Goal: Transaction & Acquisition: Purchase product/service

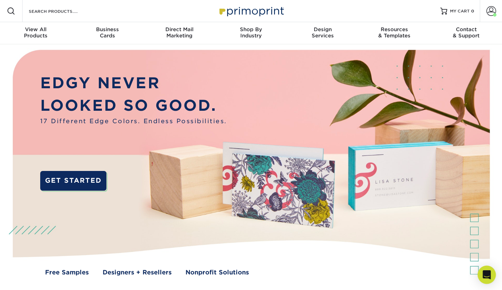
click at [483, 273] on icon "Open Intercom Messenger" at bounding box center [486, 275] width 9 height 9
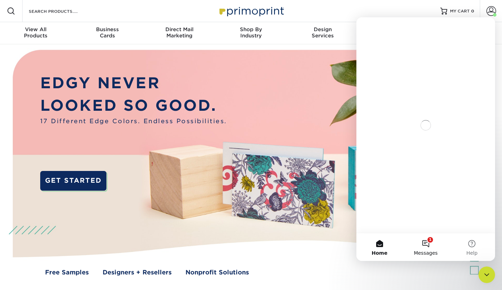
click at [428, 251] on span "Messages" at bounding box center [426, 253] width 24 height 5
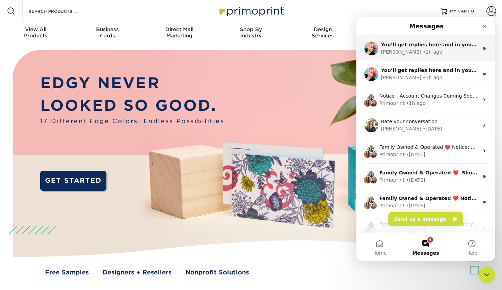
click at [419, 49] on div "Jenny • 1h ago" at bounding box center [430, 52] width 98 height 7
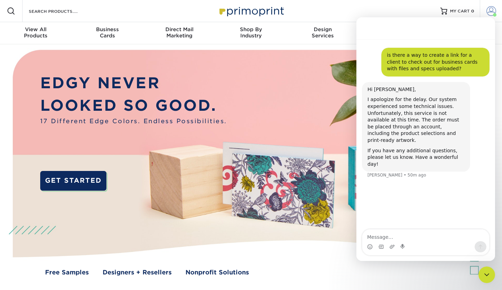
click at [481, 8] on link "Account" at bounding box center [491, 11] width 22 height 22
click at [353, 87] on img at bounding box center [250, 168] width 497 height 248
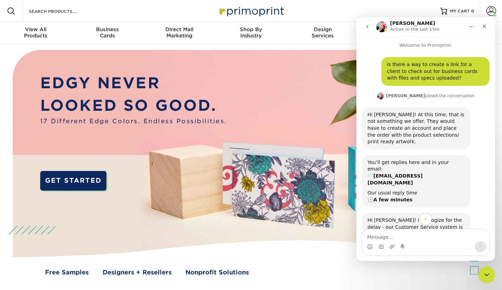
click at [367, 27] on icon "go back" at bounding box center [368, 27] width 6 height 6
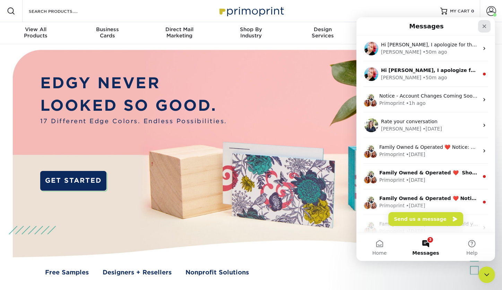
click at [480, 23] on div "Close" at bounding box center [484, 26] width 12 height 12
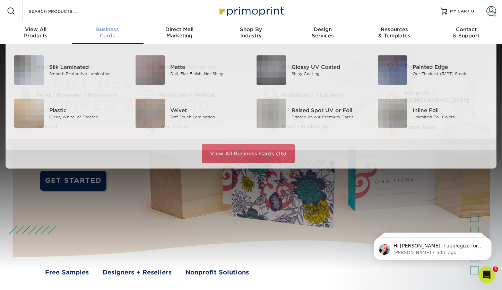
click at [117, 33] on div "Business Cards" at bounding box center [108, 32] width 72 height 12
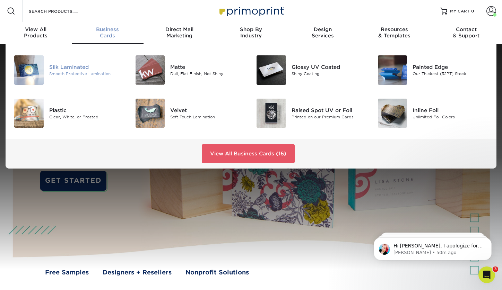
click at [94, 69] on div "Silk Laminated" at bounding box center [87, 67] width 76 height 8
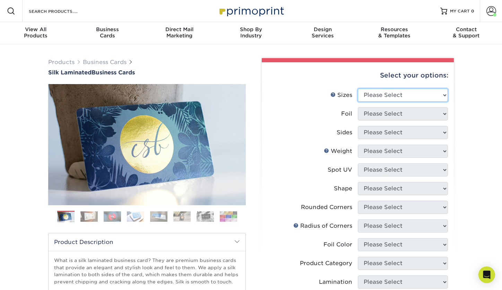
select select "2.12x3.38"
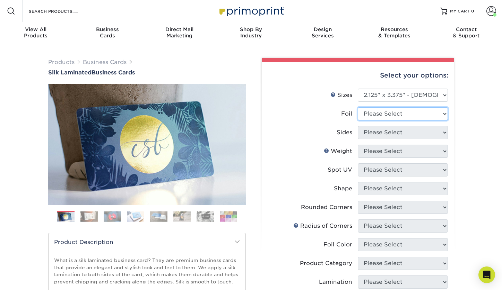
select select "0"
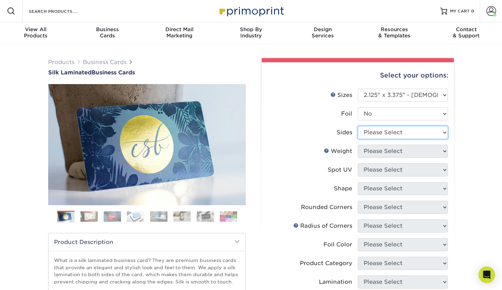
select select "13abbda7-1d64-4f25-8bb2-c179b224825d"
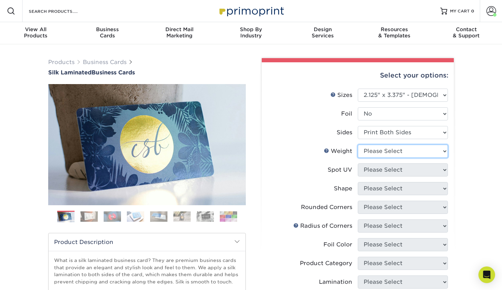
select select "16PT"
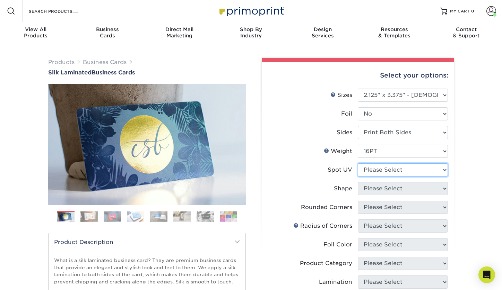
select select "2"
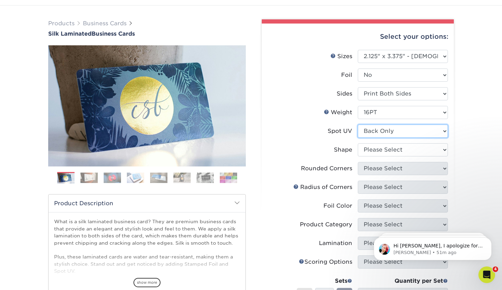
scroll to position [40, 0]
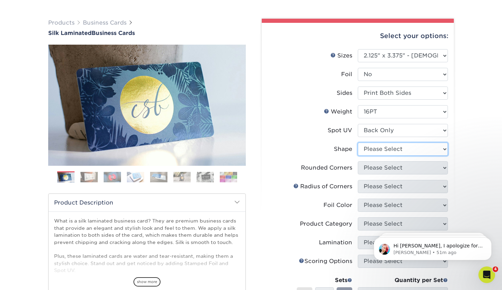
select select "standard"
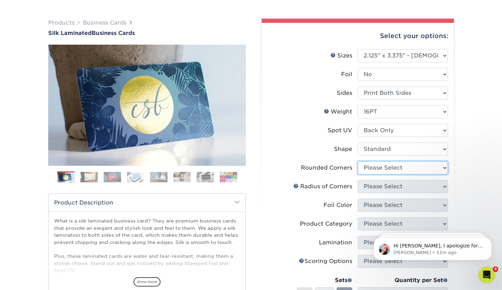
select select "0"
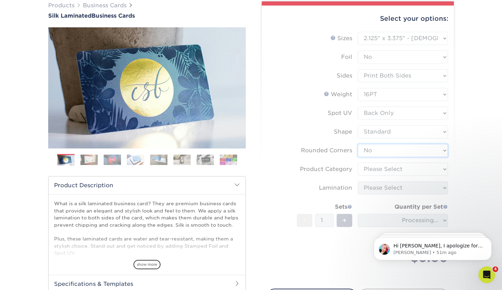
scroll to position [59, 0]
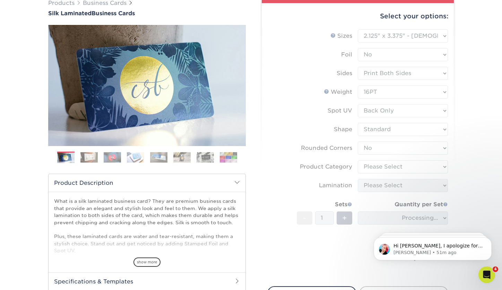
click at [389, 164] on form "Sizes Help Sizes Please Select 1.5" x 3.5" - Mini 1.75" x 3.5" - Mini 2" x 2" -…" at bounding box center [357, 153] width 181 height 249
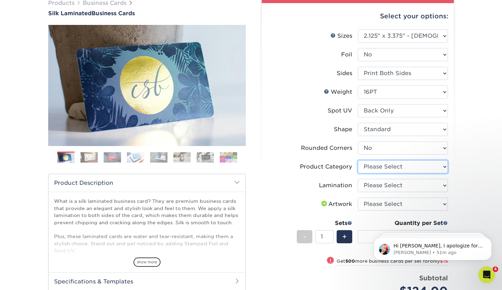
select select "3b5148f1-0588-4f88-a218-97bcfdce65c1"
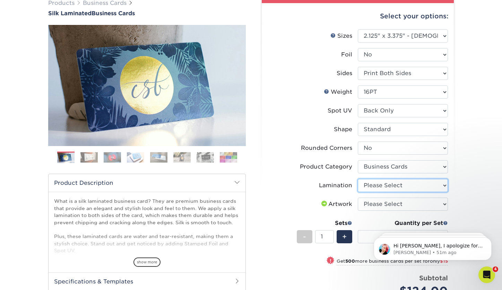
select select "ccacb42f-45f7-42d3-bbd3-7c8421cf37f0"
select select "upload"
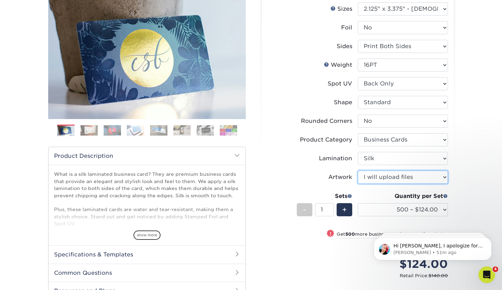
scroll to position [92, 0]
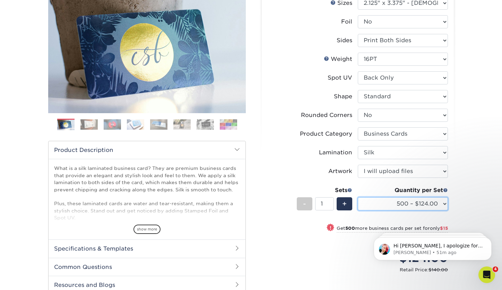
select select "1000 – $139.00"
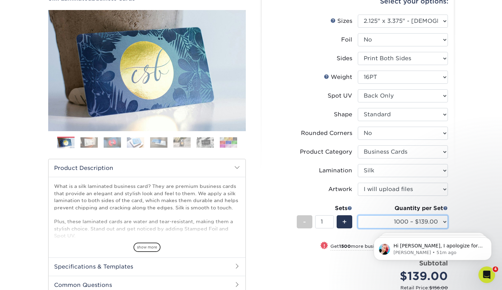
scroll to position [73, 0]
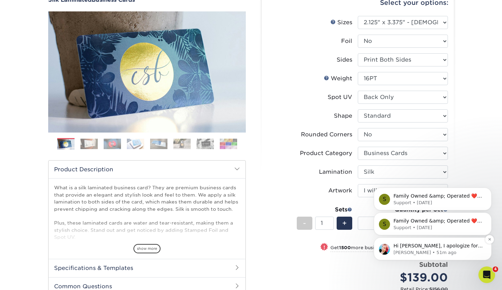
click at [481, 248] on p "Hi Montanna, I apologize for the delay. Our system experienced some technical i…" at bounding box center [437, 246] width 89 height 7
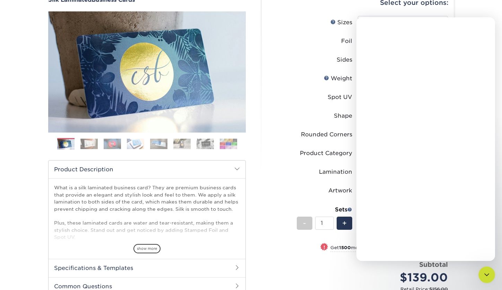
scroll to position [0, 0]
click at [340, 18] on label "Sizes Help Sizes" at bounding box center [313, 22] width 90 height 13
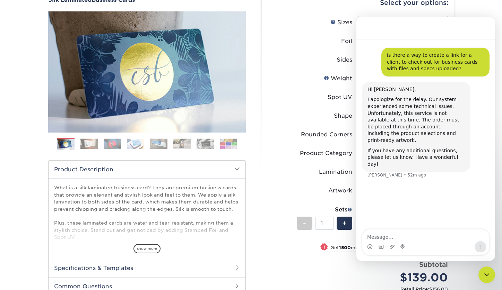
drag, startPoint x: 129, startPoint y: 1, endPoint x: 485, endPoint y: 16, distance: 356.6
click at [485, 16] on div "Products Business Cards Silk Laminated Business Cards Previous Next" at bounding box center [251, 184] width 502 height 424
click at [476, 6] on div "Products Business Cards Silk Laminated Business Cards Previous Next" at bounding box center [251, 184] width 502 height 424
click at [485, 275] on icon "Close Intercom Messenger" at bounding box center [485, 274] width 8 height 8
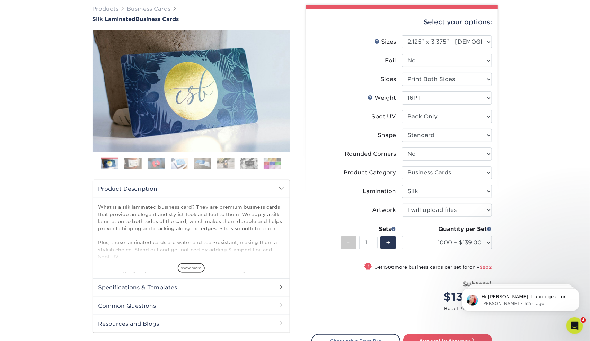
scroll to position [51, 0]
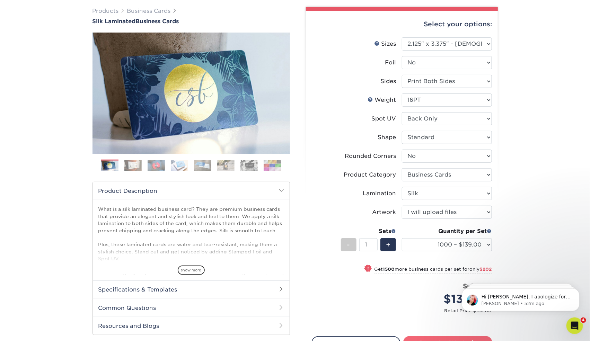
click at [435, 290] on link "Proceed to Shipping" at bounding box center [447, 342] width 89 height 12
type input "Set 1"
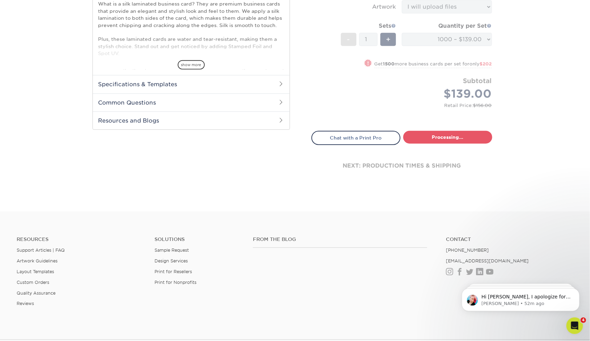
select select "179720c7-60f7-4d54-8987-cf240e265e88"
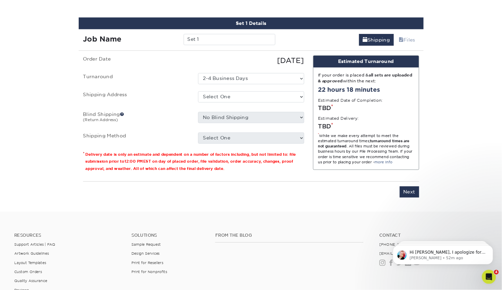
scroll to position [404, 0]
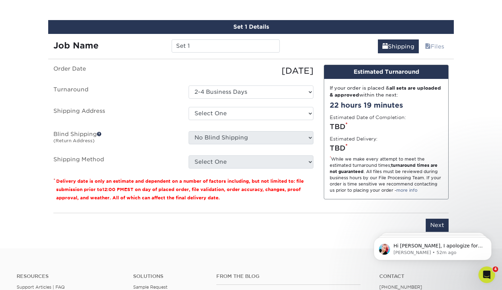
click at [221, 105] on ul "Order Date 09/23/2025 Turnaround Select One 2-4 Business Days Shipping Address …" at bounding box center [183, 117] width 260 height 104
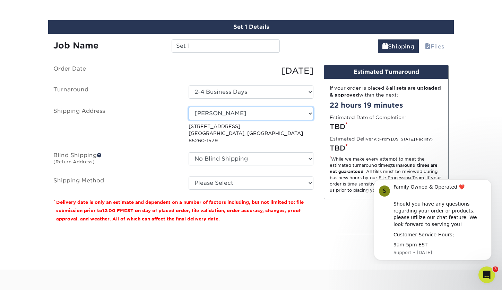
select select "237991"
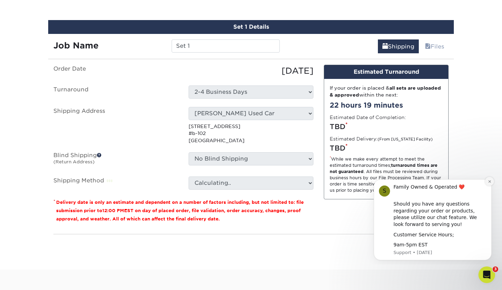
click at [487, 182] on button "Dismiss notification" at bounding box center [489, 181] width 9 height 9
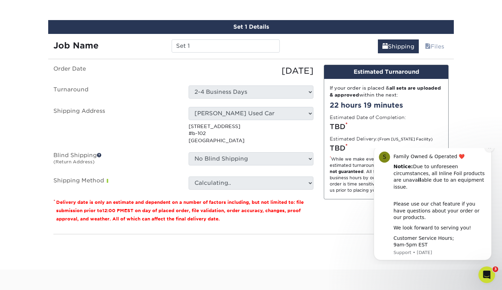
click at [487, 152] on button "Dismiss notification" at bounding box center [489, 147] width 9 height 9
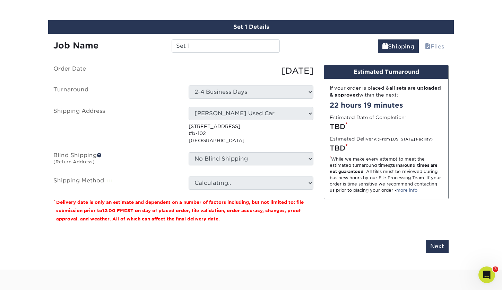
click at [246, 161] on select "No Blind Shipping AMBER APT Ariana Bobby Motovera DYLAN Dylan Used Car HOTEL Ke…" at bounding box center [251, 158] width 125 height 13
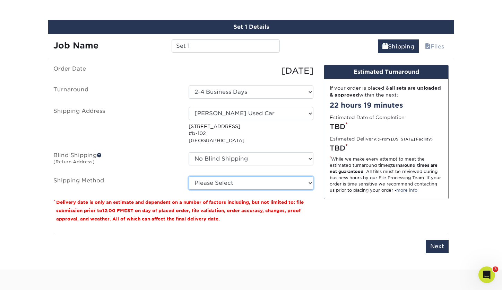
select select "03"
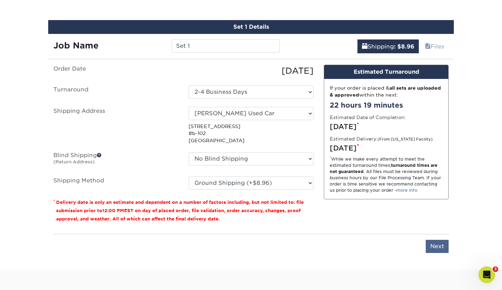
click at [448, 248] on input "Next" at bounding box center [437, 246] width 23 height 13
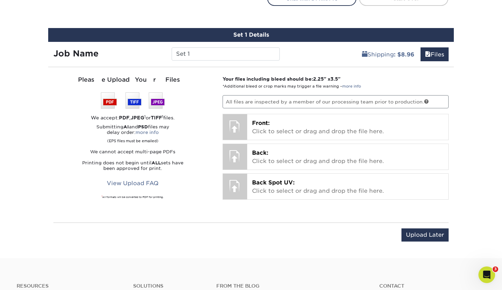
scroll to position [395, 0]
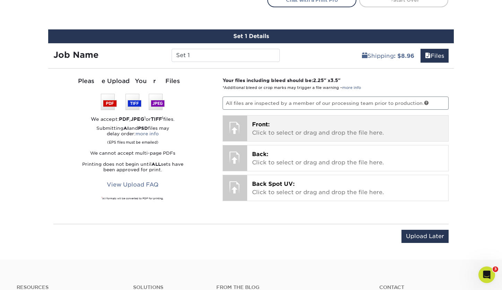
click at [303, 122] on p "Front: Click to select or drag and drop the file here." at bounding box center [348, 129] width 192 height 17
click at [330, 121] on p "Front: Click to select or drag and drop the file here." at bounding box center [348, 129] width 192 height 17
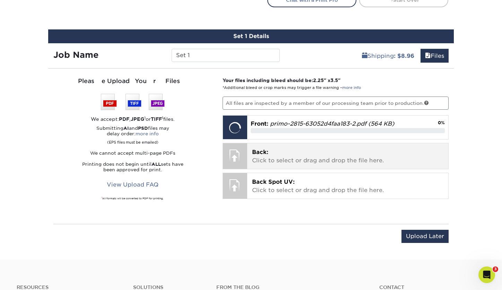
click at [342, 157] on p "Back: Click to select or drag and drop the file here." at bounding box center [348, 156] width 192 height 17
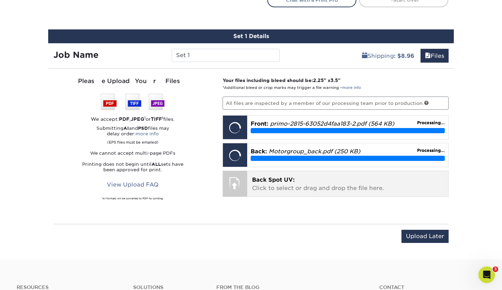
click at [319, 183] on p "Back Spot UV: Click to select or drag and drop the file here." at bounding box center [348, 184] width 192 height 17
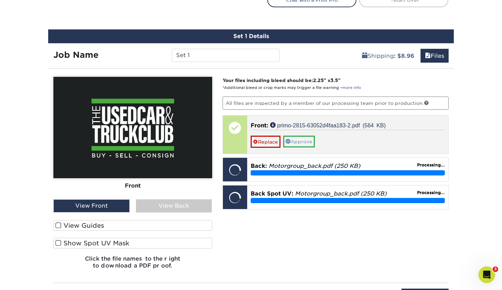
click at [309, 143] on link "Approve" at bounding box center [299, 142] width 32 height 12
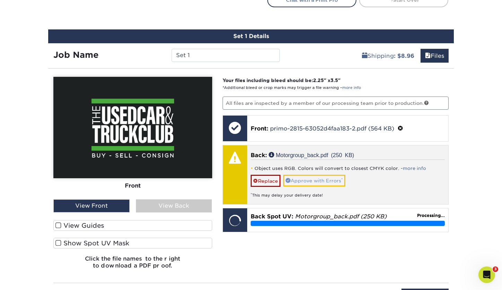
click at [314, 182] on link "Approve with Errors *" at bounding box center [314, 181] width 62 height 12
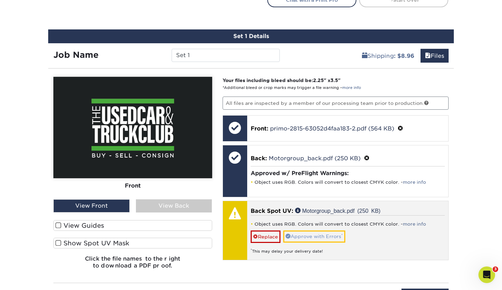
click at [317, 236] on link "Approve with Errors *" at bounding box center [314, 237] width 62 height 12
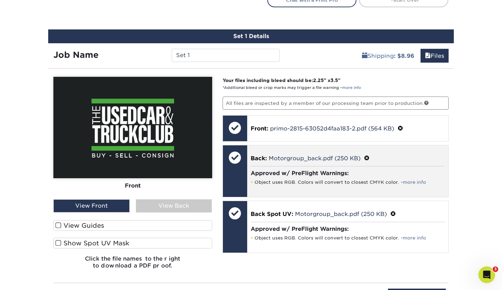
click at [426, 155] on p "Back: Motorgroup_back.pdf (250 KB)" at bounding box center [348, 158] width 194 height 9
click at [371, 157] on p "Back: Motorgroup_back.pdf (250 KB)" at bounding box center [348, 158] width 194 height 9
click at [365, 158] on span at bounding box center [367, 158] width 6 height 7
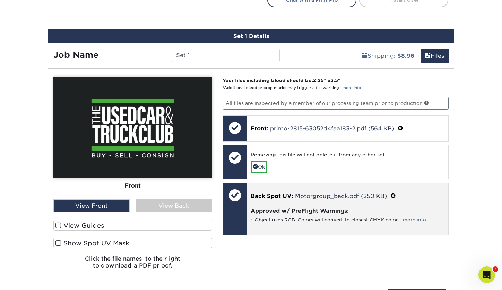
click at [392, 193] on span at bounding box center [393, 196] width 6 height 7
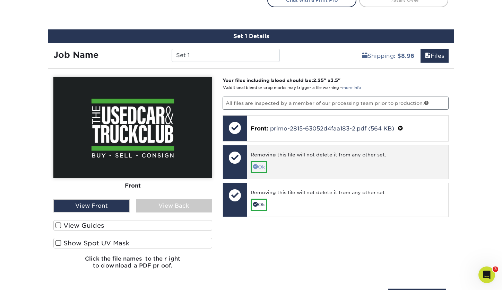
click at [267, 167] on link "Ok" at bounding box center [259, 167] width 17 height 12
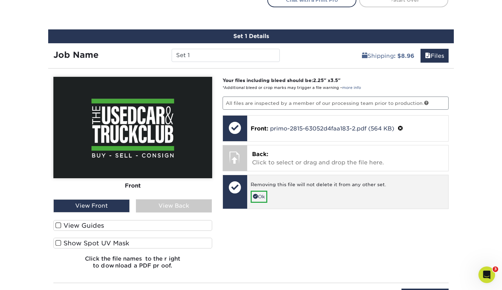
click at [263, 186] on div "Removing this file will not delete it from any other set." at bounding box center [348, 186] width 194 height 10
click at [262, 196] on link "Ok" at bounding box center [259, 197] width 17 height 12
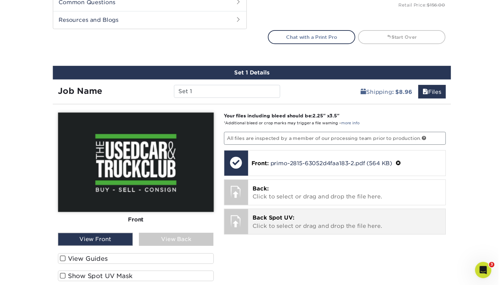
scroll to position [348, 0]
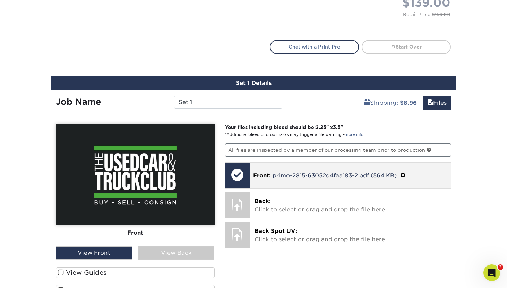
click at [405, 172] on span at bounding box center [403, 175] width 6 height 7
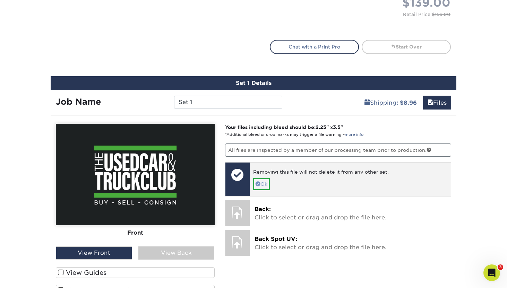
click at [261, 178] on link "Ok" at bounding box center [261, 184] width 17 height 12
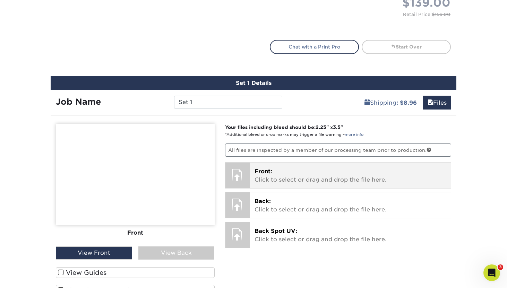
click at [262, 173] on span "Front:" at bounding box center [263, 171] width 18 height 7
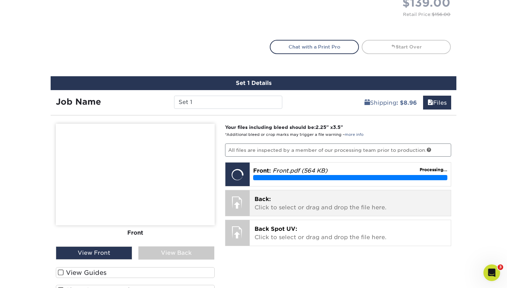
click at [403, 200] on p "Back: Click to select or drag and drop the file here." at bounding box center [350, 203] width 192 height 17
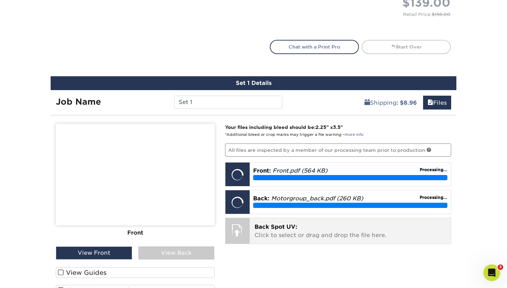
click at [396, 223] on p "Back Spot UV: Click to select or drag and drop the file here." at bounding box center [350, 231] width 192 height 17
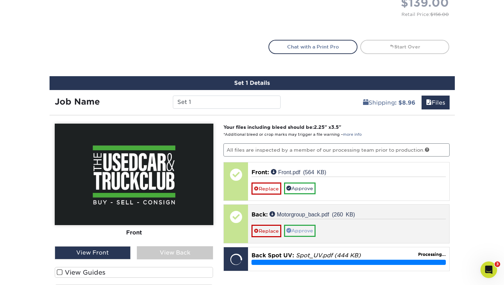
click at [294, 227] on link "Approve" at bounding box center [300, 231] width 32 height 12
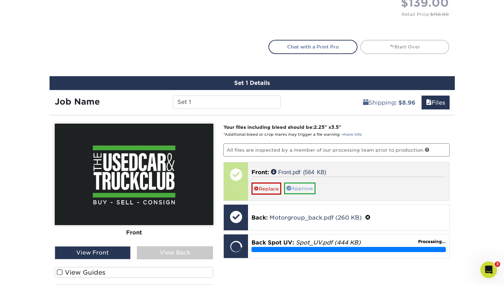
click at [299, 186] on link "Approve" at bounding box center [300, 189] width 32 height 12
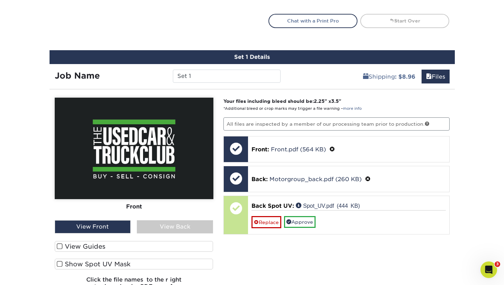
scroll to position [377, 0]
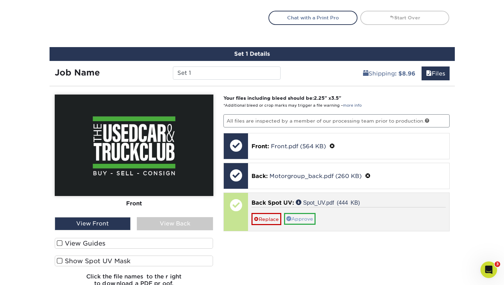
click at [300, 215] on link "Approve" at bounding box center [300, 219] width 32 height 12
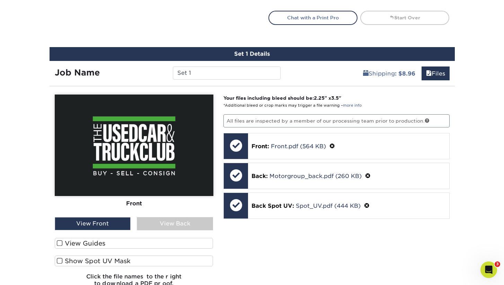
click at [159, 220] on div "View Back" at bounding box center [175, 223] width 76 height 13
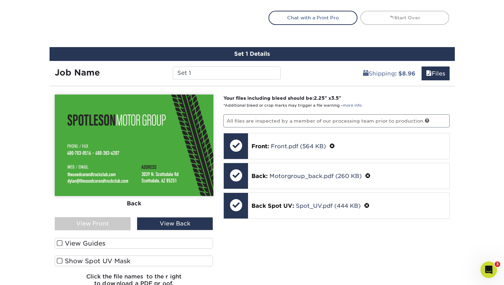
click at [115, 243] on label "View Guides" at bounding box center [134, 243] width 159 height 11
click at [0, 0] on input "View Guides" at bounding box center [0, 0] width 0 height 0
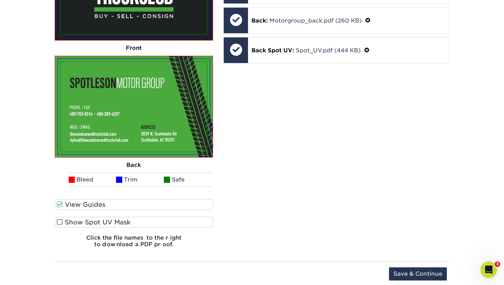
scroll to position [534, 0]
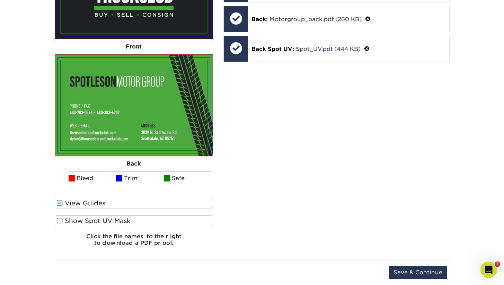
click at [114, 216] on label "Show Spot UV Mask" at bounding box center [134, 221] width 159 height 11
click at [0, 0] on input "Show Spot UV Mask" at bounding box center [0, 0] width 0 height 0
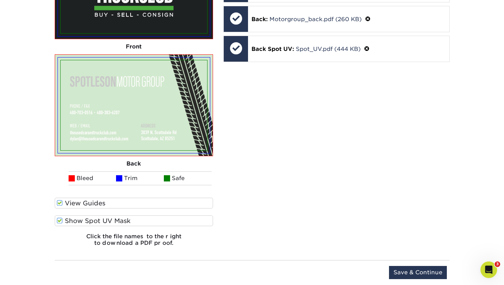
click at [114, 219] on label "Show Spot UV Mask" at bounding box center [134, 221] width 159 height 11
click at [0, 0] on input "Show Spot UV Mask" at bounding box center [0, 0] width 0 height 0
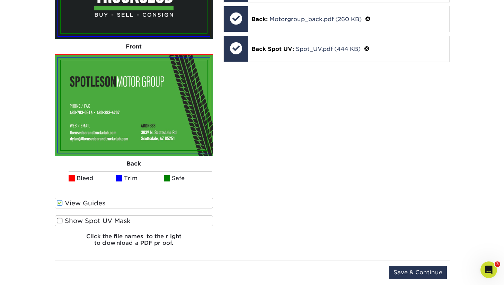
click at [128, 221] on label "Show Spot UV Mask" at bounding box center [134, 221] width 159 height 11
click at [0, 0] on input "Show Spot UV Mask" at bounding box center [0, 0] width 0 height 0
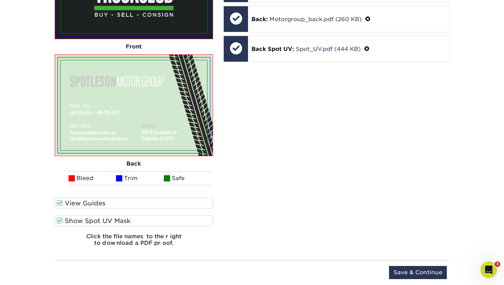
click at [127, 221] on label "Show Spot UV Mask" at bounding box center [134, 221] width 159 height 11
click at [0, 0] on input "Show Spot UV Mask" at bounding box center [0, 0] width 0 height 0
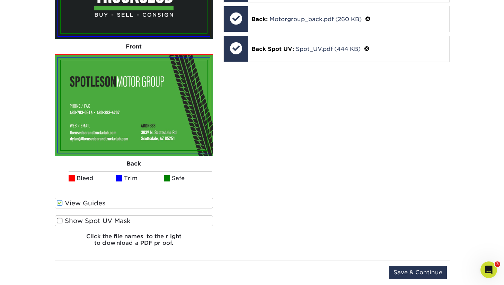
click at [127, 221] on label "Show Spot UV Mask" at bounding box center [134, 221] width 159 height 11
click at [0, 0] on input "Show Spot UV Mask" at bounding box center [0, 0] width 0 height 0
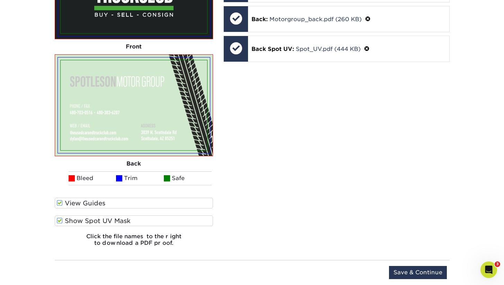
click at [127, 221] on label "Show Spot UV Mask" at bounding box center [134, 221] width 159 height 11
click at [0, 0] on input "Show Spot UV Mask" at bounding box center [0, 0] width 0 height 0
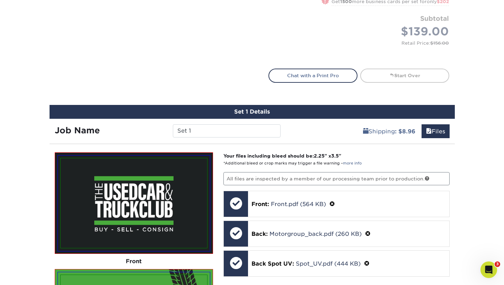
scroll to position [309, 0]
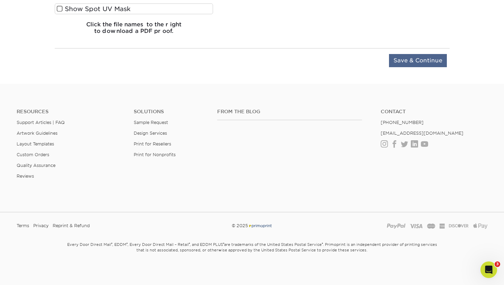
click at [405, 63] on input "Save & Continue" at bounding box center [418, 60] width 58 height 13
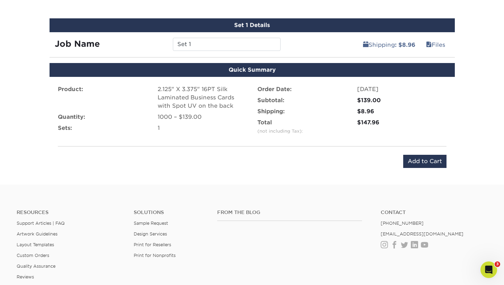
scroll to position [402, 0]
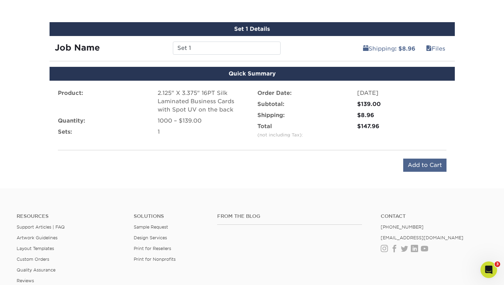
click at [433, 164] on input "Add to Cart" at bounding box center [424, 165] width 43 height 13
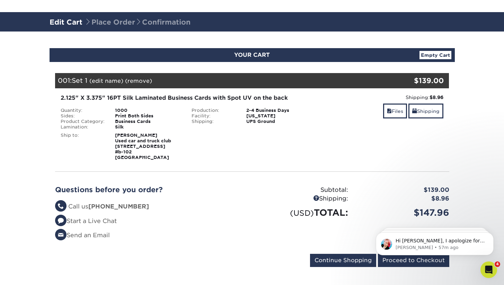
scroll to position [80, 0]
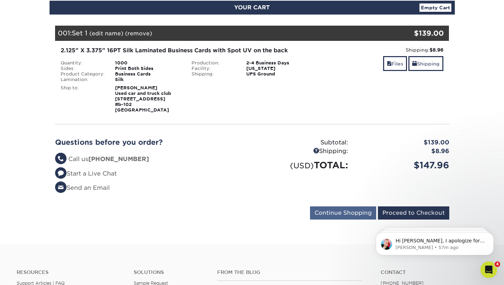
click at [356, 215] on input "Continue Shopping" at bounding box center [343, 213] width 66 height 13
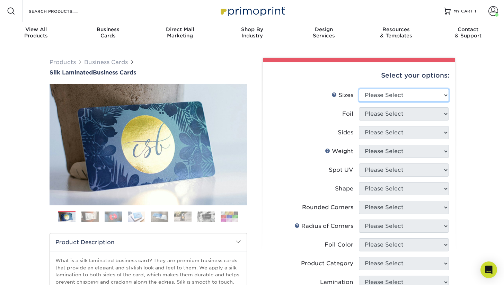
select select "2.12x3.38"
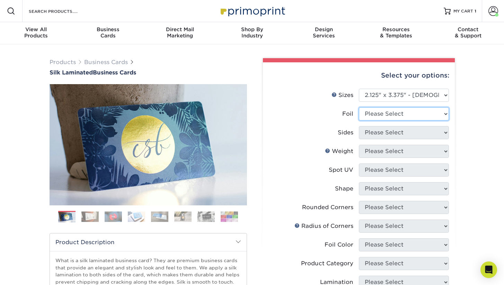
select select "0"
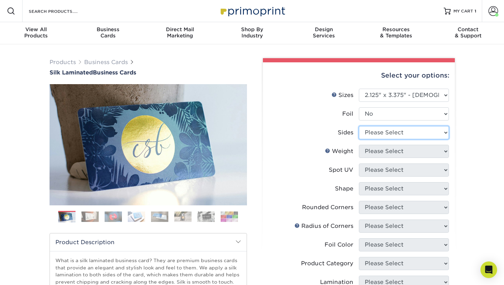
select select "13abbda7-1d64-4f25-8bb2-c179b224825d"
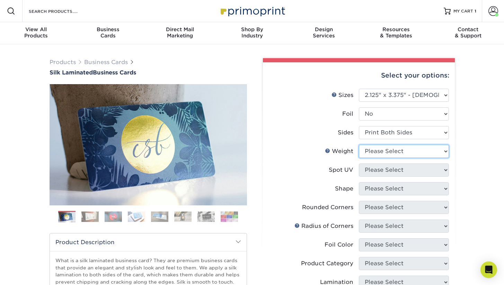
select select "16PT"
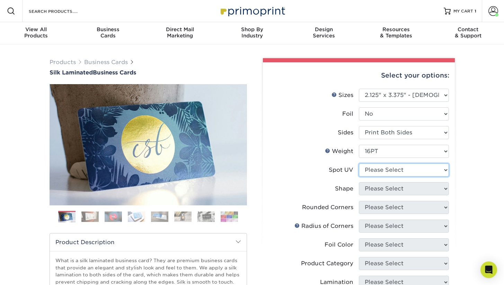
select select "2"
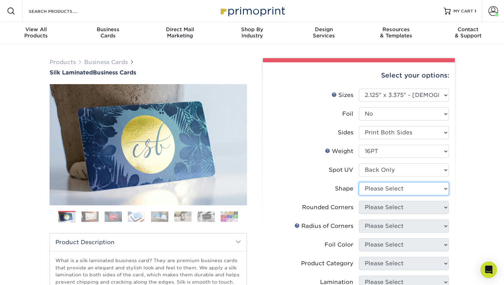
select select "standard"
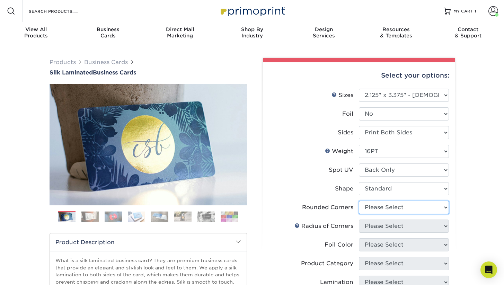
select select "0"
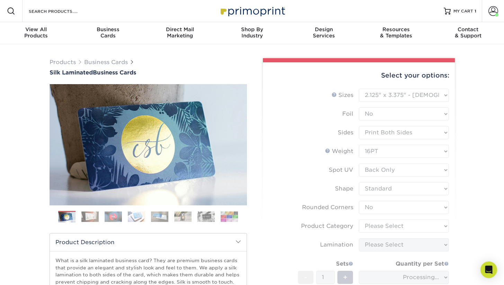
click at [383, 231] on form "Sizes Help Sizes Please Select 1.5" x 3.5" - Mini 1.75" x 3.5" - Mini 2" x 2" -…" at bounding box center [359, 213] width 181 height 249
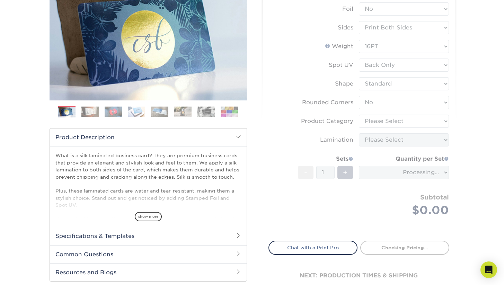
scroll to position [106, 0]
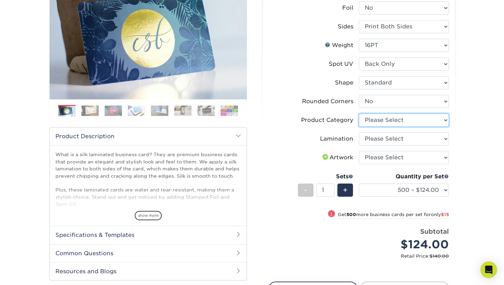
select select "3b5148f1-0588-4f88-a218-97bcfdce65c1"
drag, startPoint x: 389, startPoint y: 120, endPoint x: 391, endPoint y: 135, distance: 15.0
click at [391, 135] on ul "Sizes Help Sizes Please Select 1.5" x 3.5" - Mini 1.75" x 3.5" - Mini 2" x 2" -…" at bounding box center [359, 126] width 181 height 286
select select "ccacb42f-45f7-42d3-bbd3-7c8421cf37f0"
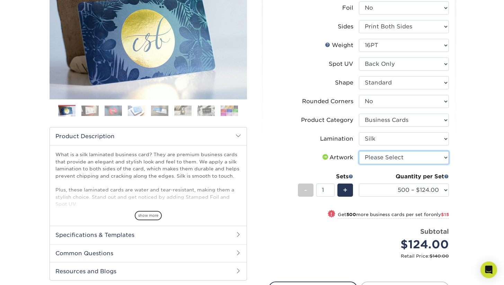
select select "upload"
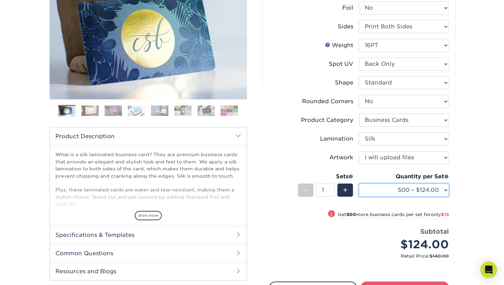
select select "1000 – $139.00"
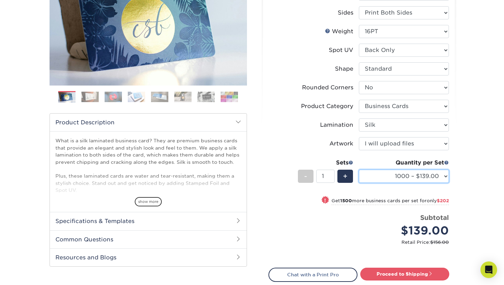
scroll to position [126, 0]
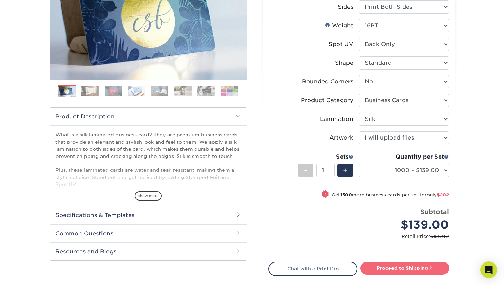
click at [379, 268] on link "Proceed to Shipping" at bounding box center [404, 268] width 89 height 12
type input "Set 1"
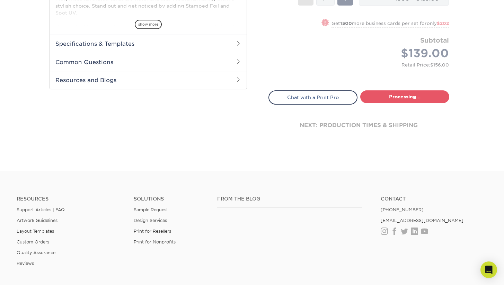
select select "179720c7-60f7-4d54-8987-cf240e265e88"
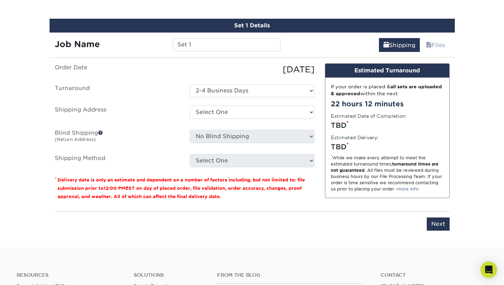
scroll to position [406, 0]
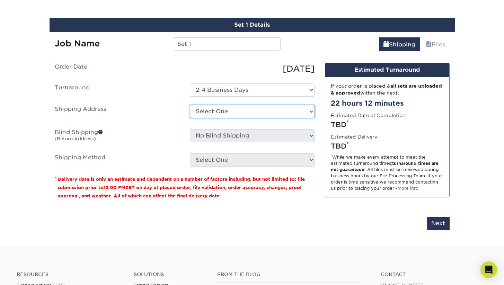
select select "237946"
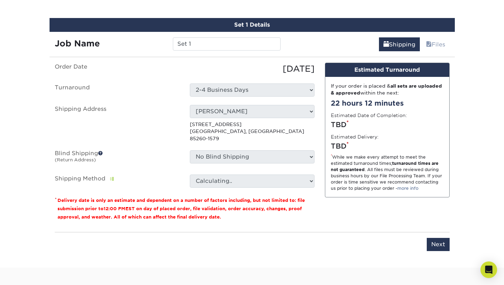
click at [233, 139] on ul "Order Date 09/23/2025 Turnaround Select One 2-4 Business Days Shipping Address …" at bounding box center [185, 125] width 260 height 125
click at [227, 166] on ul "Order Date 09/23/2025 Turnaround Select One 2-4 Business Days Shipping Address …" at bounding box center [185, 125] width 260 height 125
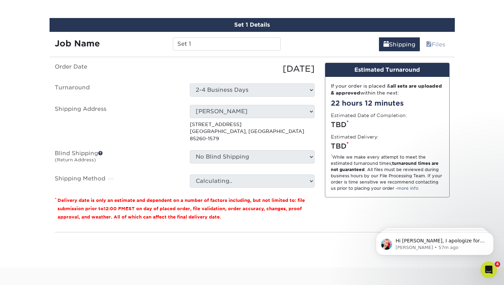
scroll to position [0, 0]
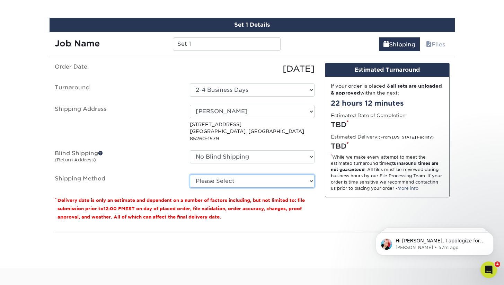
select select "03"
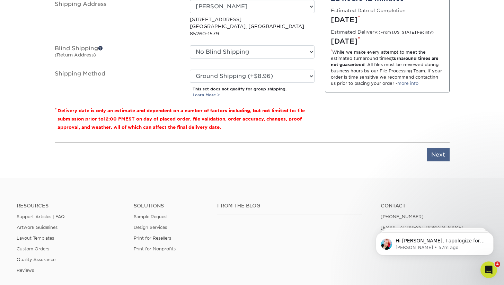
click at [430, 153] on div "You've choosen mailing services! If you have a csv address list please upload i…" at bounding box center [252, 64] width 395 height 212
click at [432, 148] on input "Next" at bounding box center [438, 154] width 23 height 13
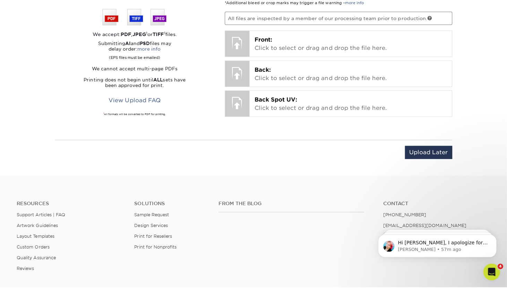
scroll to position [466, 0]
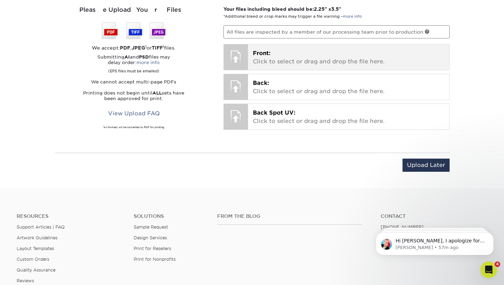
click at [297, 62] on p "Front: Click to select or drag and drop the file here." at bounding box center [349, 57] width 192 height 17
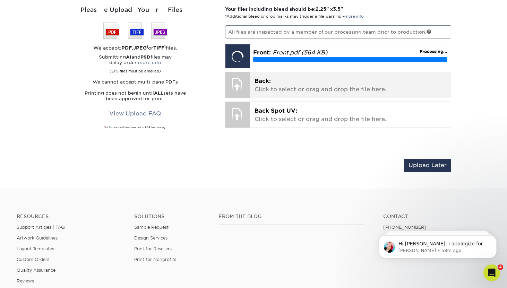
click at [368, 79] on p "Back: Click to select or drag and drop the file here." at bounding box center [350, 85] width 192 height 17
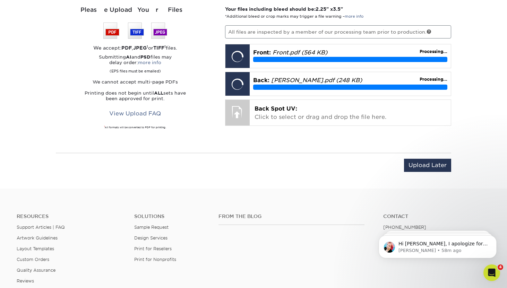
click at [425, 140] on div "Your files including bleed should be: 2.25 " x 3.5 " *Additional bleed or crop …" at bounding box center [338, 75] width 237 height 139
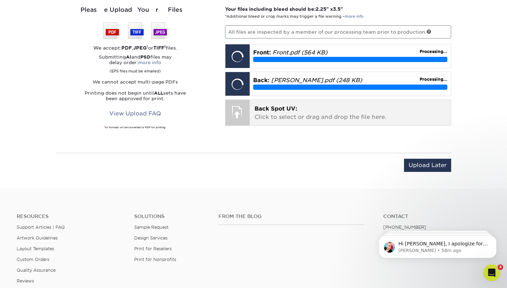
click at [364, 113] on p "Back Spot UV: Click to select or drag and drop the file here." at bounding box center [350, 113] width 192 height 17
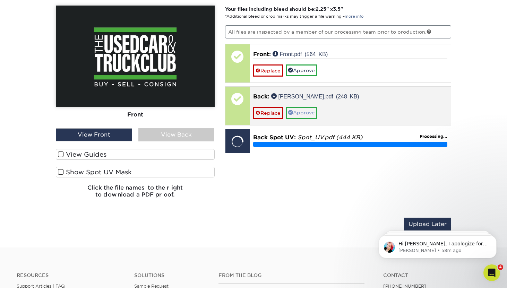
click at [310, 113] on link "Approve" at bounding box center [302, 113] width 32 height 12
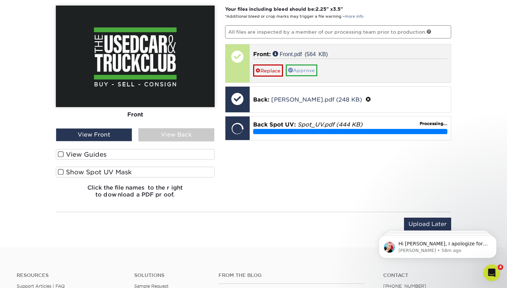
click at [304, 72] on link "Approve" at bounding box center [302, 70] width 32 height 12
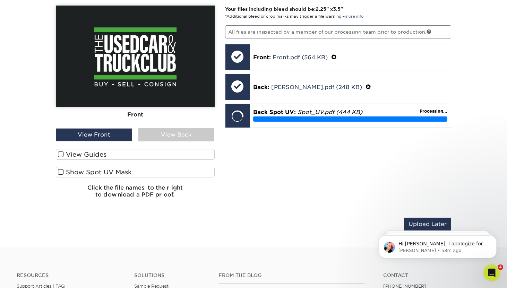
click at [196, 130] on div "View Back" at bounding box center [176, 134] width 76 height 13
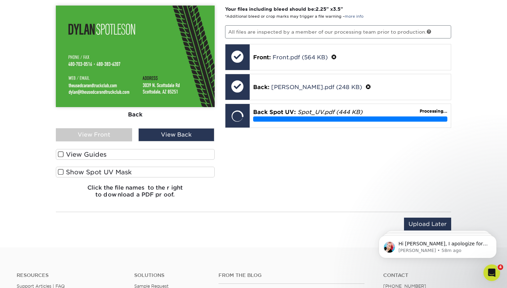
click at [163, 160] on div "View Guides" at bounding box center [135, 156] width 159 height 14
click at [161, 153] on label "View Guides" at bounding box center [135, 154] width 159 height 11
click at [0, 0] on input "View Guides" at bounding box center [0, 0] width 0 height 0
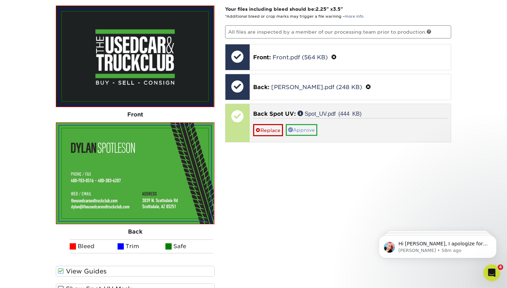
click at [301, 128] on link "Approve" at bounding box center [302, 130] width 32 height 12
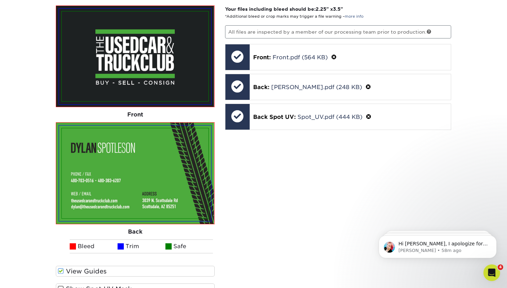
scroll to position [489, 0]
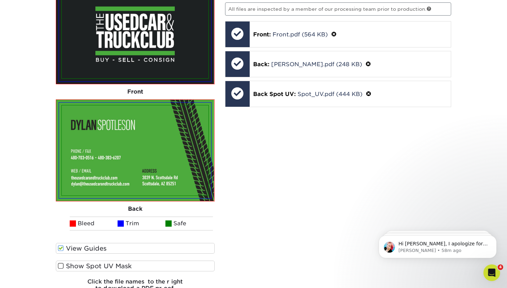
click at [161, 268] on label "Show Spot UV Mask" at bounding box center [135, 266] width 159 height 11
click at [0, 0] on input "Show Spot UV Mask" at bounding box center [0, 0] width 0 height 0
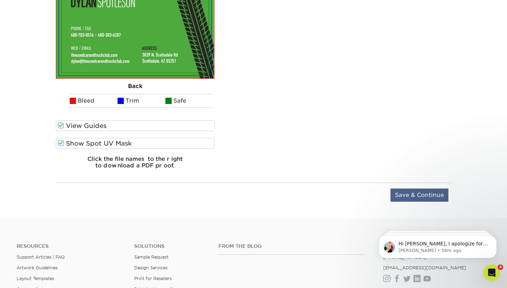
click at [426, 198] on input "Save & Continue" at bounding box center [419, 195] width 58 height 13
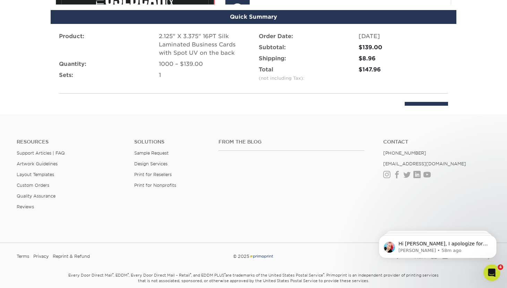
scroll to position [504, 0]
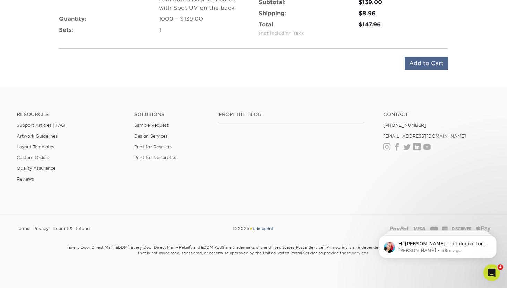
click at [426, 60] on input "Add to Cart" at bounding box center [425, 63] width 43 height 13
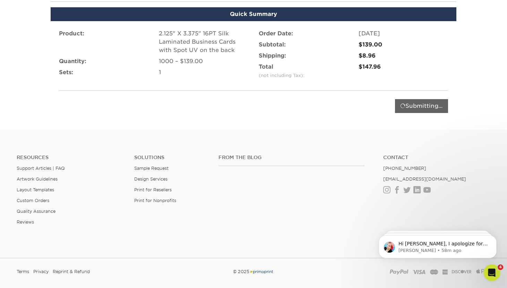
scroll to position [438, 0]
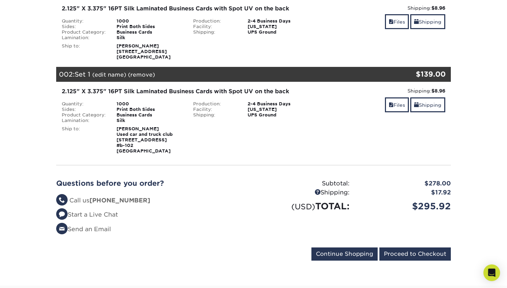
scroll to position [124, 0]
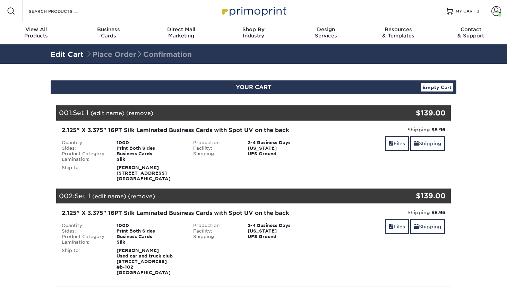
click at [337, 119] on div "001: Set 1 (edit name) (remove) Are you sure you want to remove this product ? …" at bounding box center [220, 112] width 329 height 15
click at [433, 147] on link "Shipping" at bounding box center [427, 143] width 35 height 15
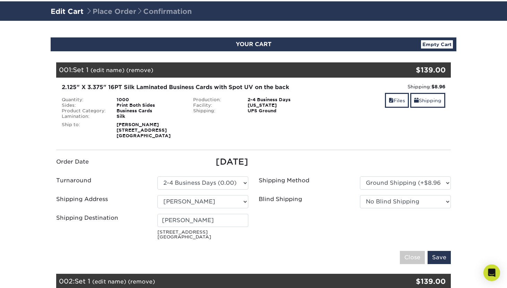
scroll to position [45, 0]
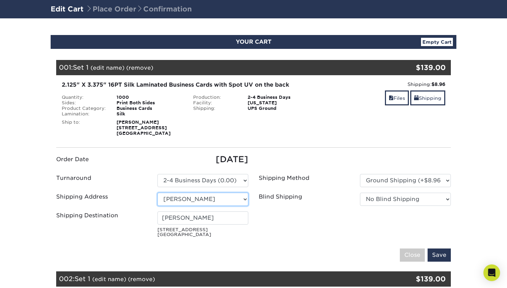
select select "newaddress"
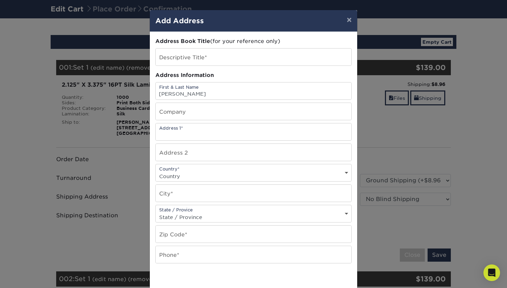
click at [199, 80] on div "Address Book Title (for your reference only) Descriptive Title* Address Informa…" at bounding box center [253, 186] width 196 height 299
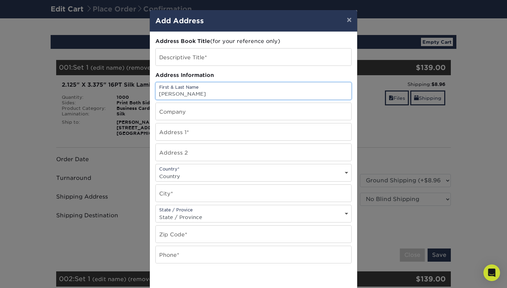
click at [199, 91] on input "dylan" at bounding box center [253, 90] width 195 height 17
type input "[PERSON_NAME]"
click at [199, 117] on input "text" at bounding box center [253, 111] width 195 height 17
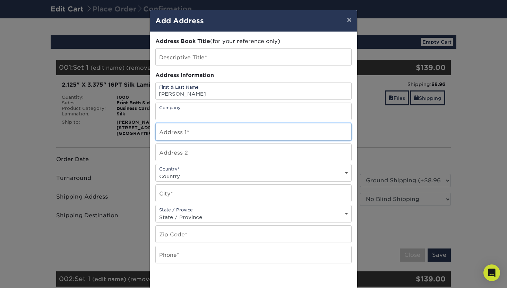
click at [198, 133] on input "text" at bounding box center [253, 131] width 195 height 17
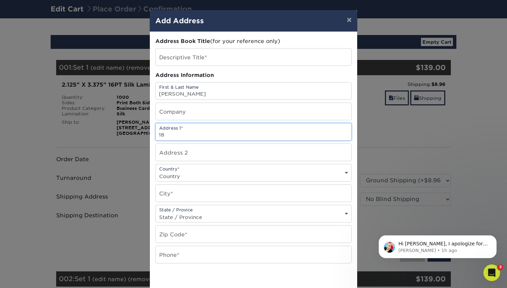
scroll to position [0, 0]
type input "18440 n 94th way"
click at [174, 172] on div "Country* Country United States Canada ----------------------------- Afghanistan…" at bounding box center [253, 173] width 196 height 18
select select "US"
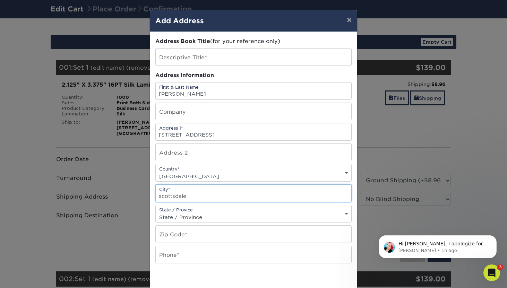
type input "scottsdale"
select select "AZ"
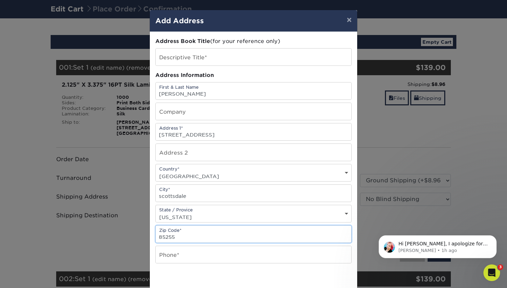
scroll to position [34, 0]
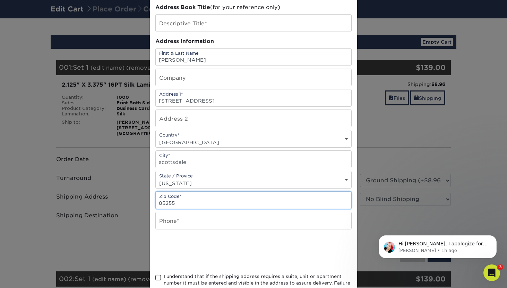
type input "85255"
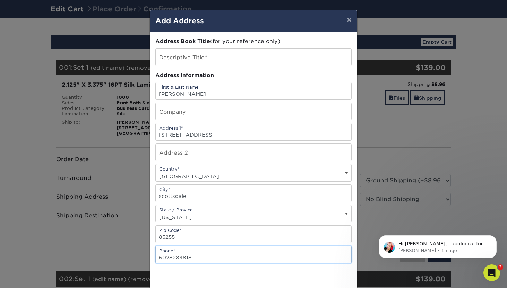
scroll to position [0, 0]
type input "6028284818"
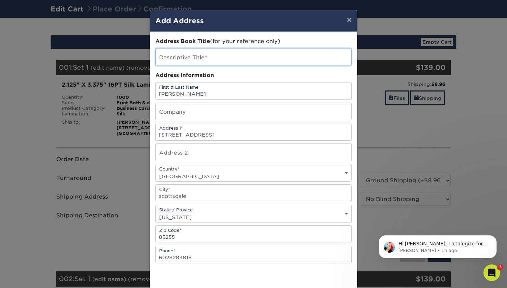
click at [196, 56] on input "text" at bounding box center [253, 57] width 195 height 17
click at [165, 64] on input "Dlyan new" at bounding box center [253, 57] width 195 height 17
click at [165, 60] on input "Dlyan new" at bounding box center [253, 57] width 195 height 17
drag, startPoint x: 172, startPoint y: 60, endPoint x: 161, endPoint y: 60, distance: 10.4
click at [161, 60] on input "Dlyan new" at bounding box center [253, 57] width 195 height 17
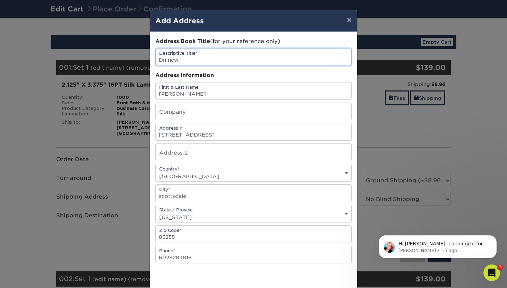
click at [164, 60] on input "Dn new" at bounding box center [253, 57] width 195 height 17
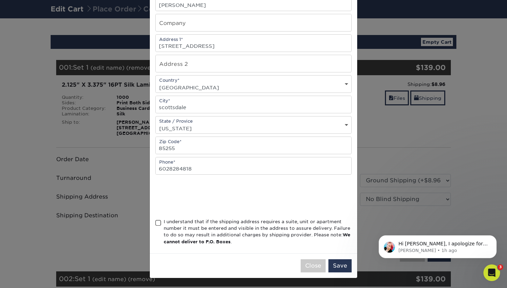
scroll to position [90, 0]
type input "Dylan new"
click at [165, 225] on div "I understand that if the shipping address requires a suite, unit or apartment n…" at bounding box center [258, 231] width 188 height 27
click at [0, 0] on input "I understand that if the shipping address requires a suite, unit or apartment n…" at bounding box center [0, 0] width 0 height 0
click at [340, 260] on button "Save" at bounding box center [339, 265] width 23 height 13
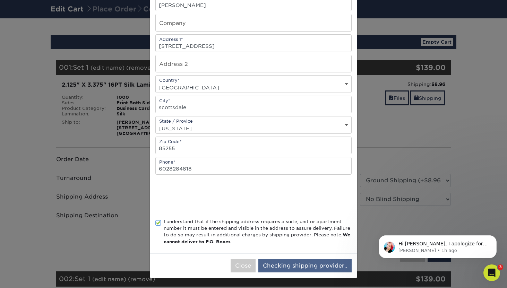
scroll to position [0, 0]
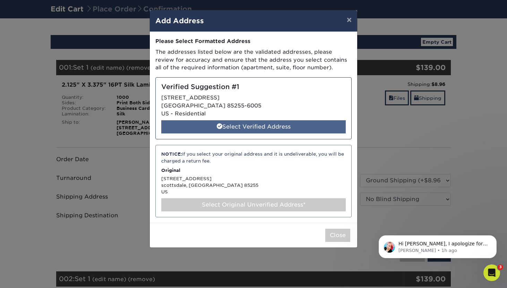
click at [272, 126] on div "Select Verified Address" at bounding box center [253, 126] width 184 height 13
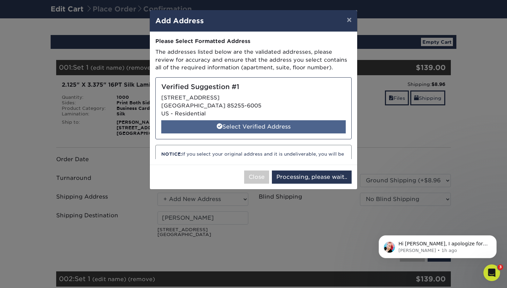
select select "286261"
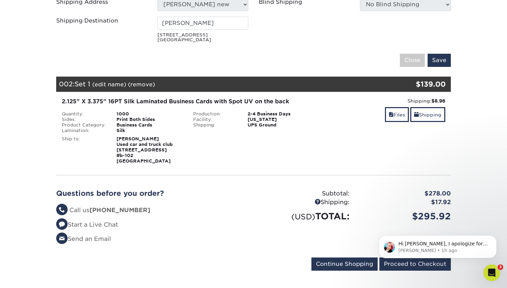
scroll to position [241, 0]
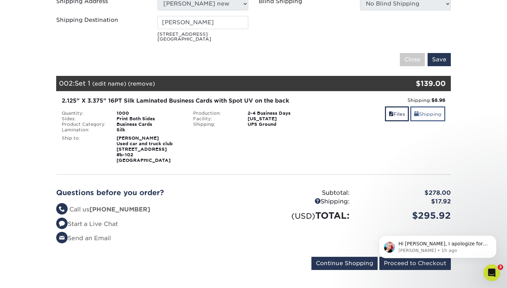
type input "[PERSON_NAME]"
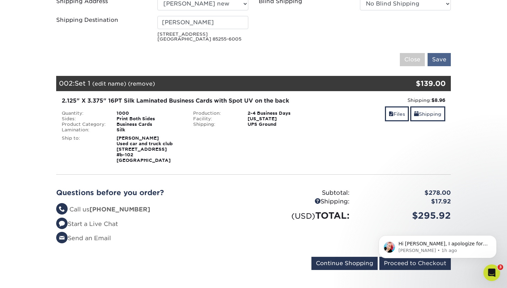
click at [433, 60] on input "Save" at bounding box center [438, 59] width 23 height 13
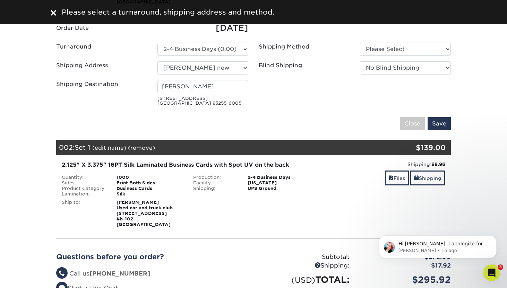
scroll to position [148, 0]
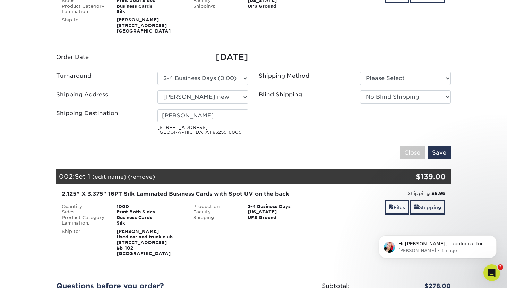
click at [407, 85] on div "Shipping Method Please Select Ground Shipping (+$8.96)" at bounding box center [354, 80] width 202 height 16
select select "03"
click at [436, 149] on input "Save" at bounding box center [438, 152] width 23 height 13
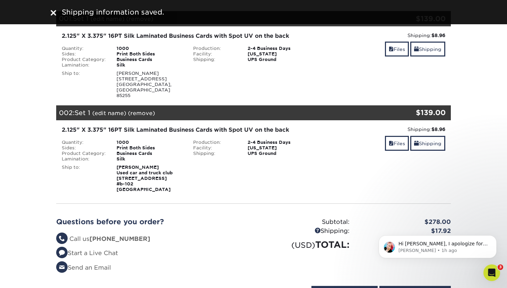
scroll to position [93, 0]
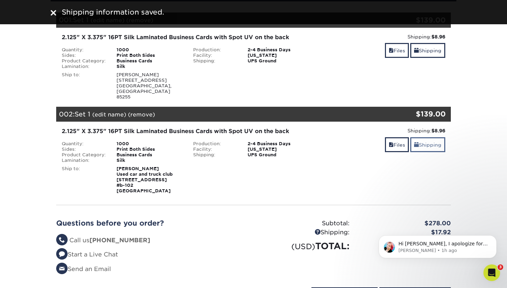
click at [425, 137] on link "Shipping" at bounding box center [427, 144] width 35 height 15
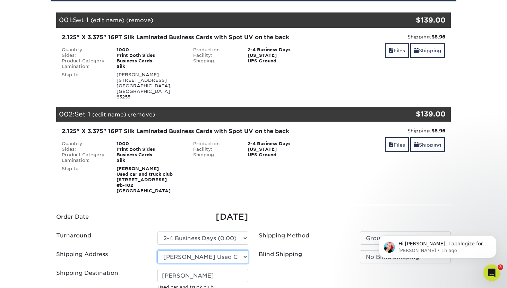
scroll to position [103, 0]
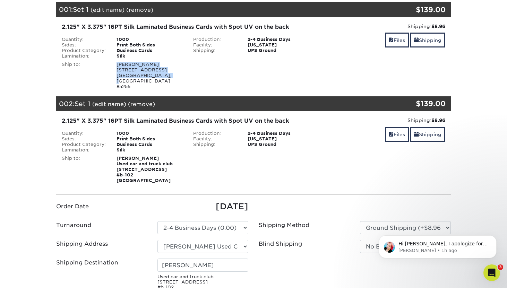
drag, startPoint x: 173, startPoint y: 75, endPoint x: 116, endPoint y: 64, distance: 58.4
click at [116, 64] on div "dylan spotelson 18440 N 94th Way Scottsdale, AZ 85255" at bounding box center [149, 76] width 77 height 28
click at [116, 69] on div "dylan spotelson 18440 N 94th Way Scottsdale, AZ 85255" at bounding box center [149, 76] width 77 height 28
drag, startPoint x: 116, startPoint y: 69, endPoint x: 166, endPoint y: 74, distance: 50.1
click at [166, 74] on div "dylan spotelson 18440 N 94th Way Scottsdale, AZ 85255" at bounding box center [149, 76] width 77 height 28
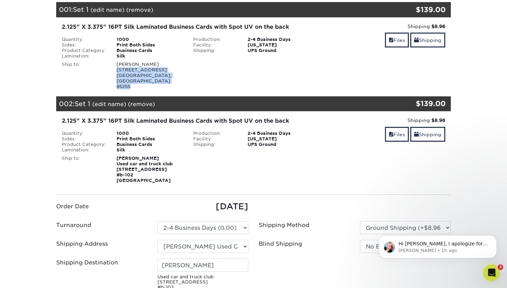
copy div "18440 N 94th Way Scottsdale, AZ 85255"
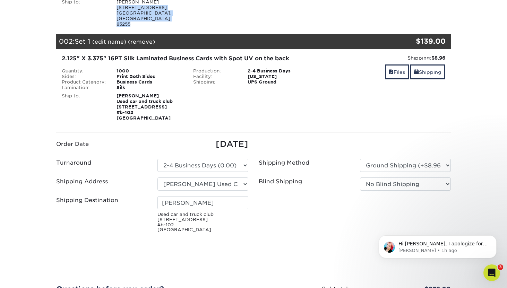
scroll to position [167, 0]
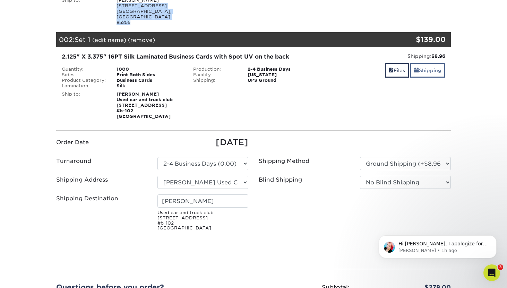
click at [417, 68] on span at bounding box center [416, 71] width 5 height 6
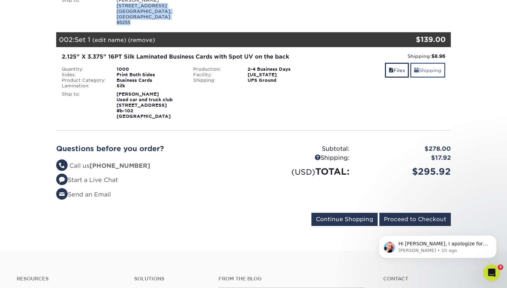
click at [441, 63] on link "Shipping" at bounding box center [427, 70] width 35 height 15
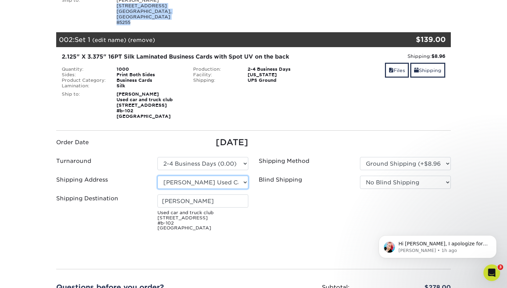
select select "newaddress"
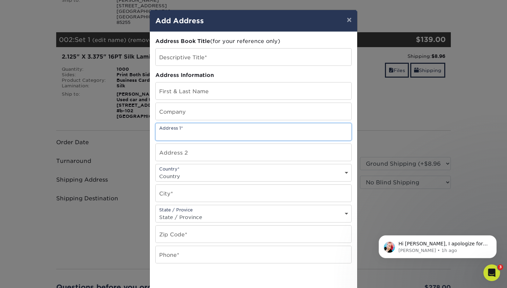
paste input "18440 N 94th Way Scottsdale, AZ 85255"
type input "18440 N 94th Way Scottsdale, AZ 85255"
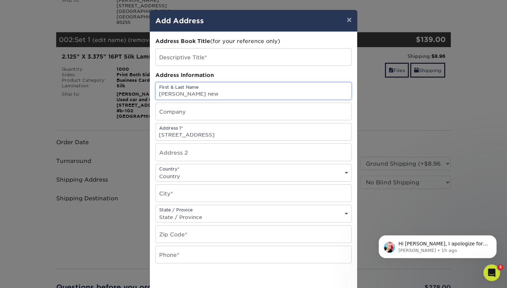
type input "dylan new"
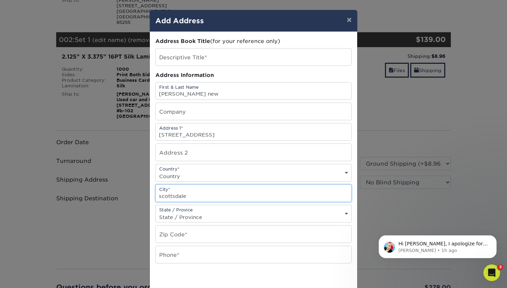
type input "scottsdale"
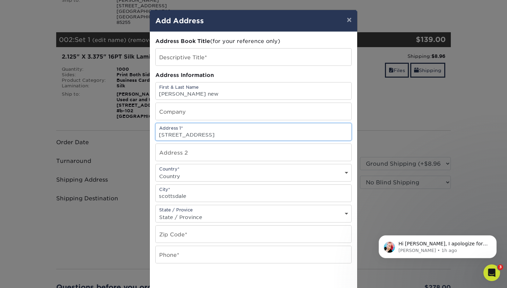
drag, startPoint x: 250, startPoint y: 137, endPoint x: 272, endPoint y: 138, distance: 22.9
click at [272, 138] on input "18440 N 94th Way Scottsdale, AZ 85255" at bounding box center [253, 131] width 195 height 17
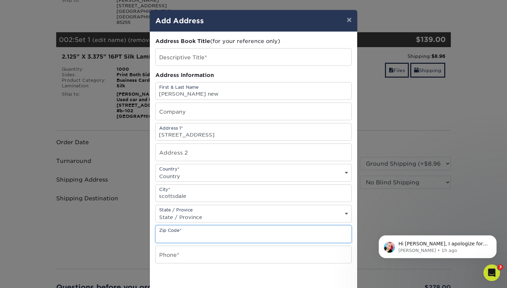
paste input "85255"
type input "85255"
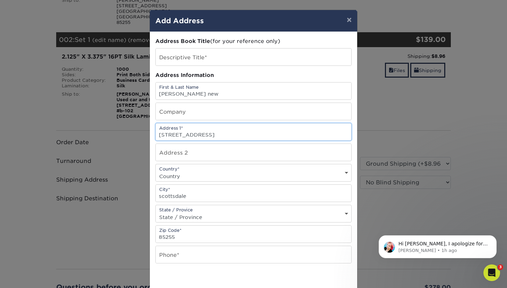
click at [193, 139] on input "18440 N 94th Way Scottsdale, AZ 85255" at bounding box center [253, 131] width 195 height 17
drag, startPoint x: 209, startPoint y: 137, endPoint x: 306, endPoint y: 137, distance: 96.3
click at [306, 137] on input "18440 N 94th Way Scottsdale, AZ 85255" at bounding box center [253, 131] width 195 height 17
click at [242, 136] on input "18440 N 94th Way Scottsdale, AZ 85255" at bounding box center [253, 131] width 195 height 17
drag, startPoint x: 211, startPoint y: 135, endPoint x: 334, endPoint y: 137, distance: 123.4
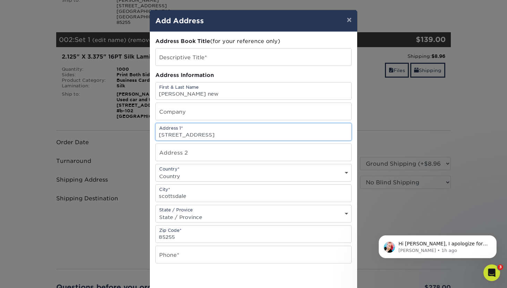
click at [334, 137] on input "18440 N 94th Way Scottsdale, AZ 85255" at bounding box center [253, 131] width 195 height 17
type input "[STREET_ADDRESS]"
click at [278, 213] on div "State / Provice State / Province Alabama Alaska Arizona Arkansas California Col…" at bounding box center [253, 214] width 196 height 18
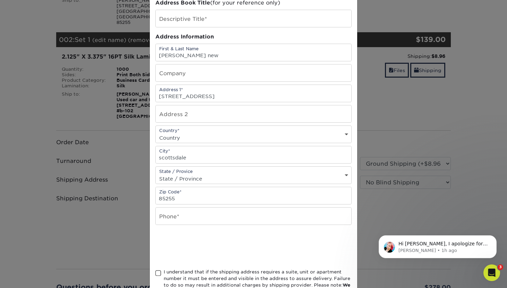
scroll to position [36, 0]
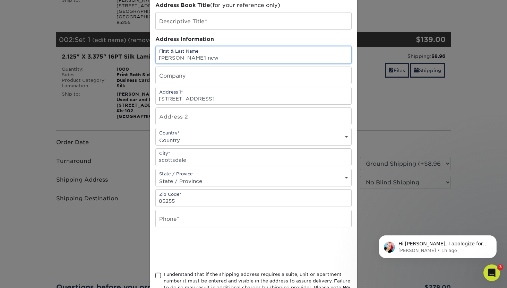
click at [189, 60] on input "dylan new" at bounding box center [253, 54] width 195 height 17
click at [189, 60] on input "[PERSON_NAME]" at bounding box center [253, 54] width 195 height 17
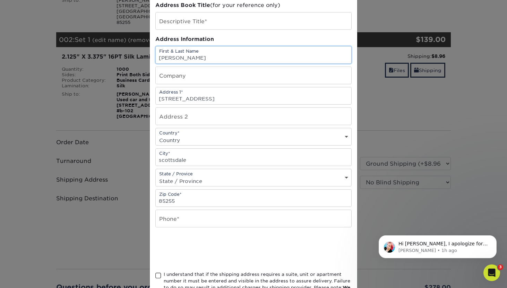
type input "[PERSON_NAME]"
click at [288, 2] on div "Address Book Title (for your reference only)" at bounding box center [253, 5] width 196 height 8
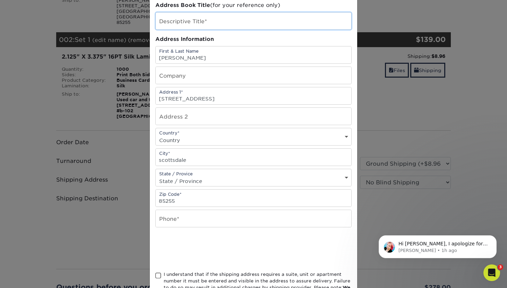
click at [191, 28] on input "text" at bounding box center [253, 20] width 195 height 17
type input "Dylan new"
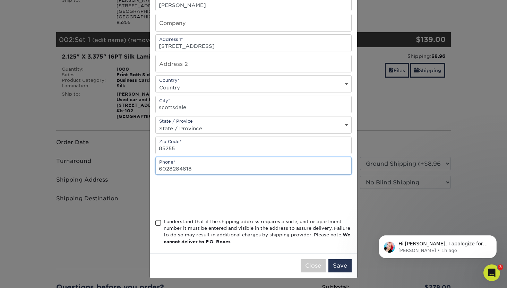
scroll to position [90, 0]
type input "6028284818"
click at [229, 221] on div "I understand that if the shipping address requires a suite, unit or apartment n…" at bounding box center [258, 231] width 188 height 27
click at [0, 0] on input "I understand that if the shipping address requires a suite, unit or apartment n…" at bounding box center [0, 0] width 0 height 0
click at [339, 265] on button "Save" at bounding box center [339, 265] width 23 height 13
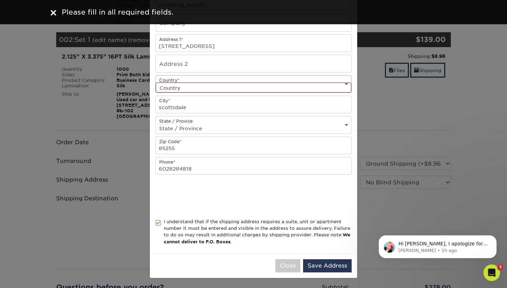
select select "US"
click at [323, 262] on button "Save Address" at bounding box center [327, 265] width 49 height 13
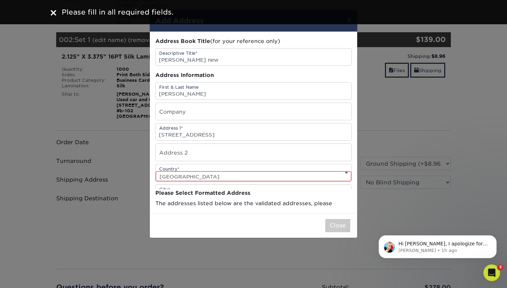
scroll to position [0, 0]
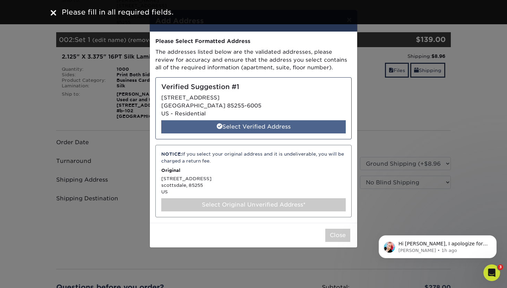
click at [290, 129] on div "Select Verified Address" at bounding box center [253, 126] width 184 height 13
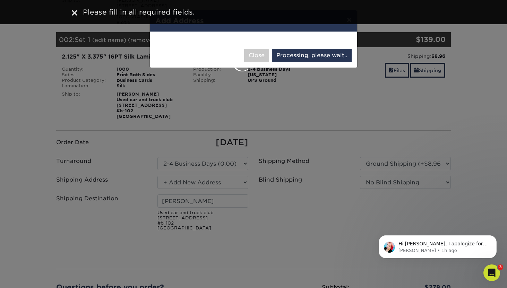
select select "286262"
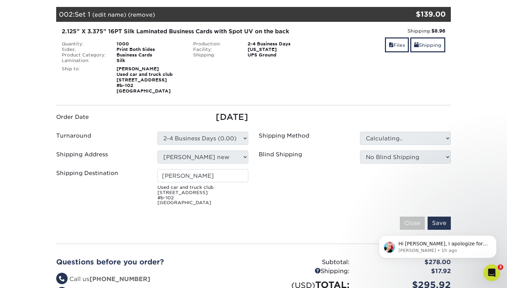
scroll to position [194, 0]
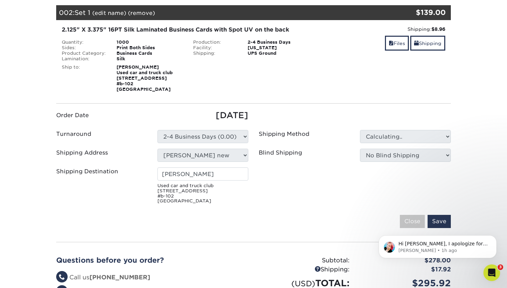
click at [341, 171] on ul "Order Date 09/23/2025 Turnaround Please Select Select One" at bounding box center [253, 157] width 405 height 97
type input "[PERSON_NAME]"
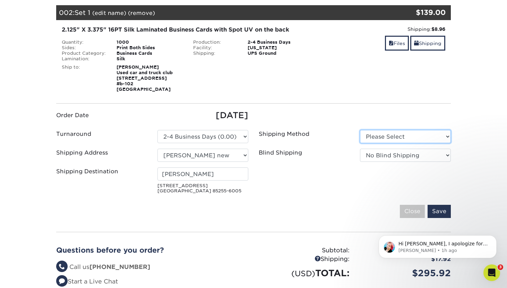
select select "03"
click at [437, 205] on input "Save" at bounding box center [438, 211] width 23 height 13
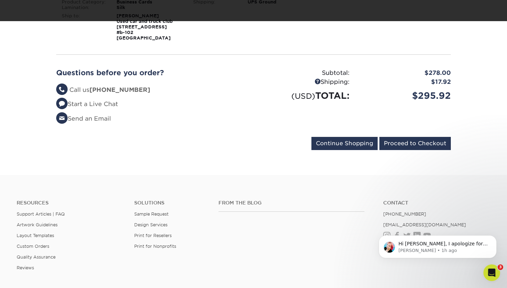
scroll to position [247, 0]
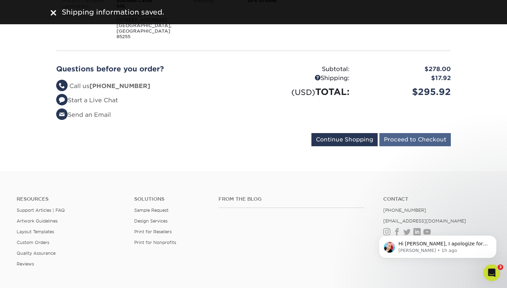
click at [416, 133] on input "Proceed to Checkout" at bounding box center [414, 139] width 71 height 13
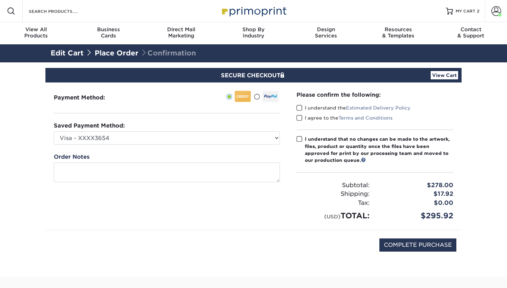
scroll to position [6, 0]
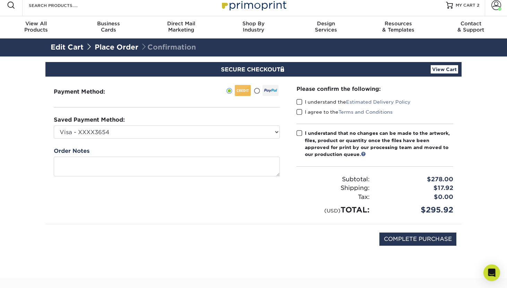
click at [297, 100] on span at bounding box center [299, 102] width 6 height 7
click at [0, 0] on input "I understand the Estimated Delivery Policy" at bounding box center [0, 0] width 0 height 0
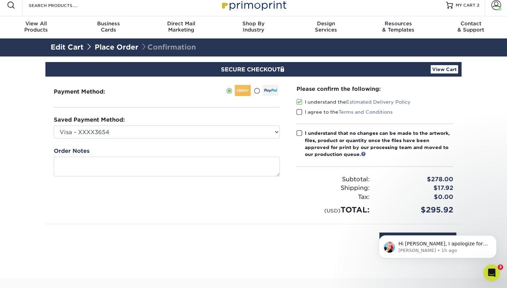
scroll to position [0, 0]
click at [301, 112] on span at bounding box center [299, 112] width 6 height 7
click at [0, 0] on input "I agree to the Terms and Conditions" at bounding box center [0, 0] width 0 height 0
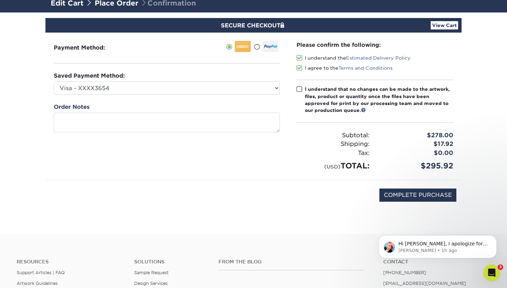
click at [310, 91] on div "I understand that no changes can be made to the artwork, files, product or quan…" at bounding box center [379, 100] width 148 height 28
click at [0, 0] on input "I understand that no changes can be made to the artwork, files, product or quan…" at bounding box center [0, 0] width 0 height 0
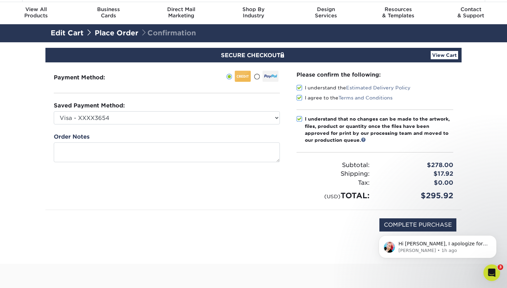
scroll to position [19, 0]
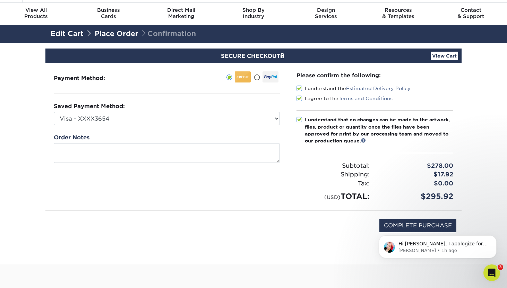
click at [448, 54] on link "View Cart" at bounding box center [443, 56] width 27 height 8
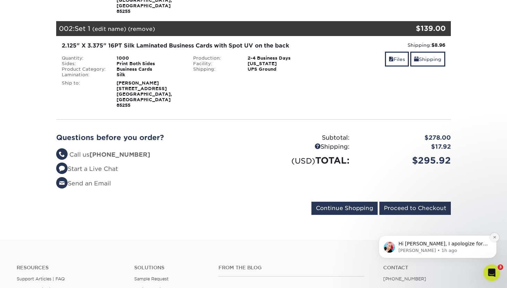
click at [497, 237] on button "Dismiss notification" at bounding box center [494, 237] width 9 height 9
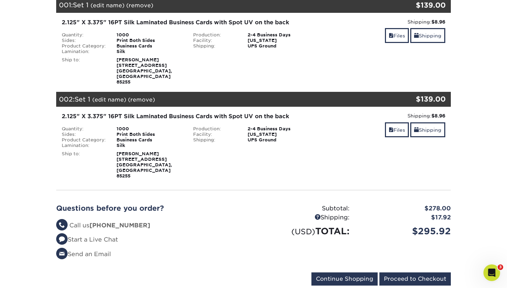
scroll to position [101, 0]
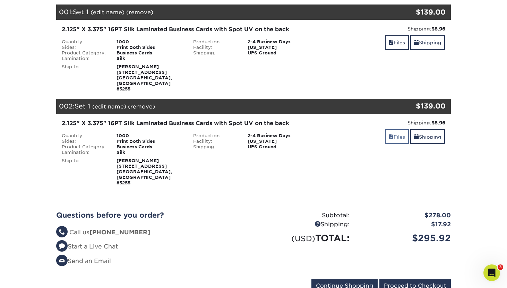
click at [388, 134] on span at bounding box center [390, 137] width 5 height 6
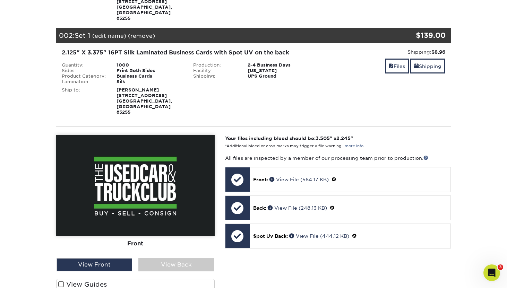
scroll to position [185, 0]
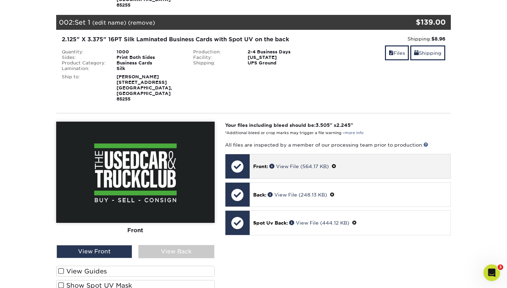
click at [302, 154] on div "Front: View File (564.17 KB)" at bounding box center [350, 166] width 201 height 24
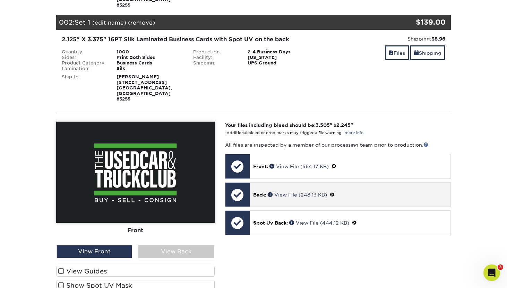
click at [300, 183] on div "Back: View File (248.13 KB)" at bounding box center [350, 195] width 201 height 24
click at [301, 192] on link "View File (248.13 KB)" at bounding box center [297, 195] width 59 height 6
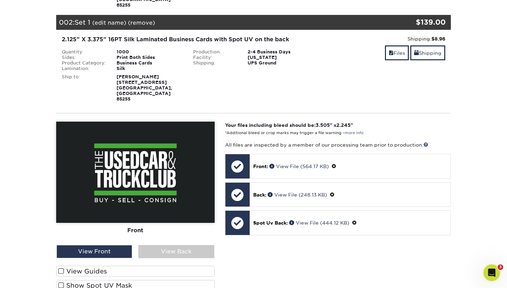
drag, startPoint x: 131, startPoint y: 224, endPoint x: 137, endPoint y: 224, distance: 5.9
click at [131, 245] on div "View Front" at bounding box center [94, 251] width 76 height 13
click at [151, 245] on div "View Back" at bounding box center [176, 251] width 76 height 13
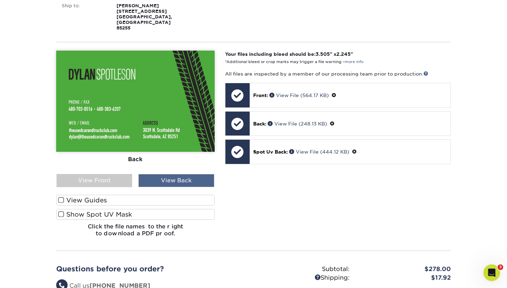
scroll to position [274, 0]
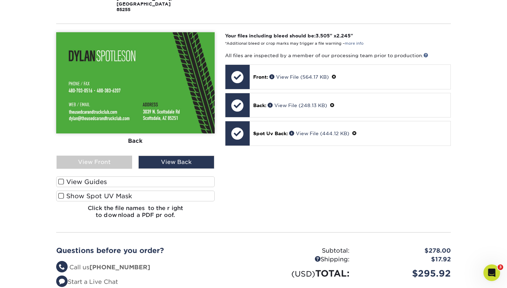
click at [129, 191] on label "Show Spot UV Mask" at bounding box center [135, 196] width 158 height 11
click at [0, 0] on input "Show Spot UV Mask" at bounding box center [0, 0] width 0 height 0
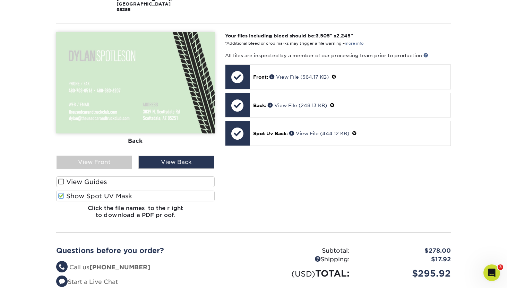
click at [111, 176] on label "View Guides" at bounding box center [135, 181] width 158 height 11
click at [0, 0] on input "View Guides" at bounding box center [0, 0] width 0 height 0
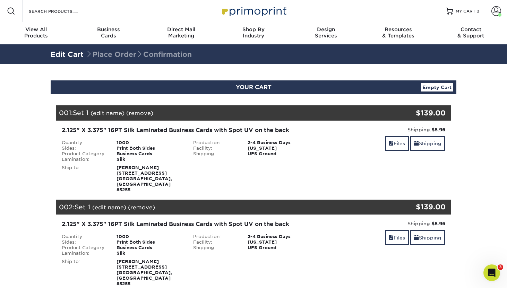
scroll to position [0, 0]
click at [399, 141] on link "Files" at bounding box center [397, 143] width 24 height 15
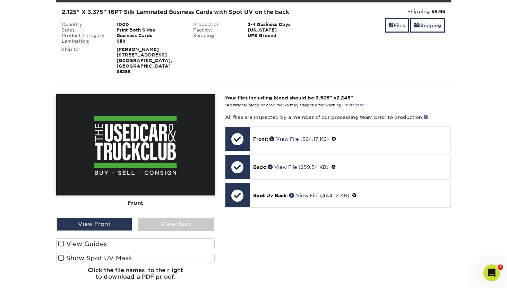
scroll to position [118, 0]
click at [199, 218] on div "View Back" at bounding box center [176, 224] width 76 height 13
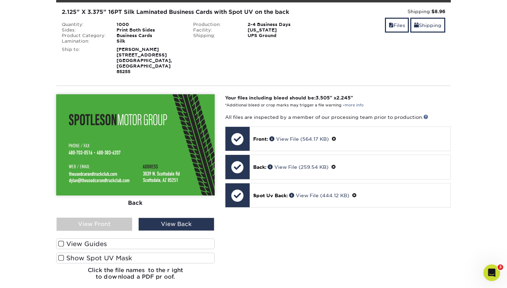
click at [158, 238] on label "View Guides" at bounding box center [135, 243] width 158 height 11
click at [0, 0] on input "View Guides" at bounding box center [0, 0] width 0 height 0
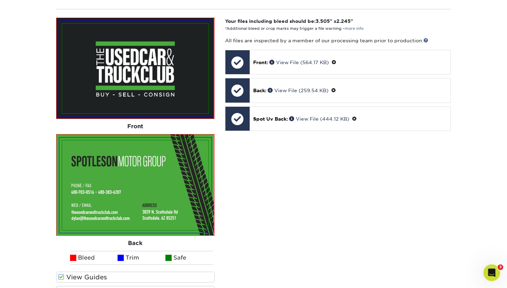
scroll to position [196, 0]
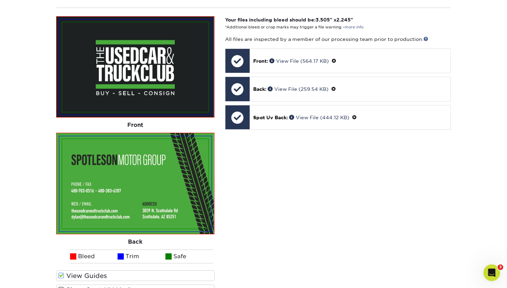
click at [146, 270] on label "View Guides" at bounding box center [135, 275] width 158 height 11
click at [0, 0] on input "View Guides" at bounding box center [0, 0] width 0 height 0
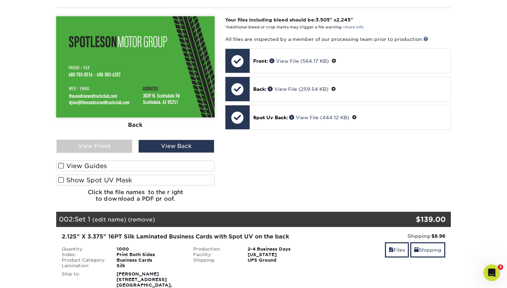
click at [143, 162] on div "View Guides Show Spot UV Mask" at bounding box center [135, 174] width 158 height 28
click at [139, 160] on label "View Guides" at bounding box center [135, 165] width 158 height 11
click at [0, 0] on input "View Guides" at bounding box center [0, 0] width 0 height 0
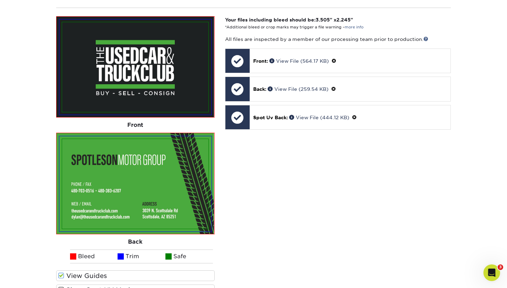
click at [129, 284] on label "Show Spot UV Mask" at bounding box center [135, 289] width 158 height 11
click at [0, 0] on input "Show Spot UV Mask" at bounding box center [0, 0] width 0 height 0
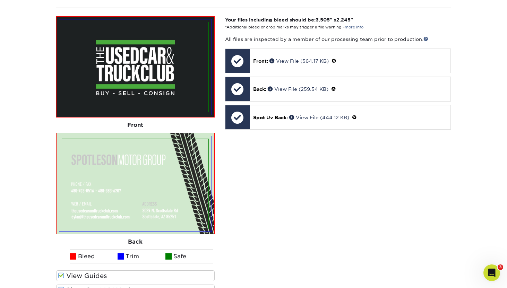
click at [149, 284] on label "Show Spot UV Mask" at bounding box center [135, 289] width 158 height 11
click at [0, 0] on input "Show Spot UV Mask" at bounding box center [0, 0] width 0 height 0
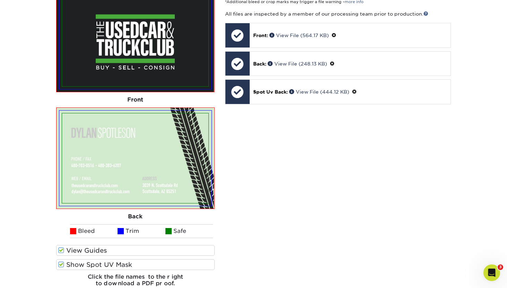
scroll to position [634, 0]
click at [145, 259] on label "Show Spot UV Mask" at bounding box center [135, 264] width 158 height 11
click at [0, 0] on input "Show Spot UV Mask" at bounding box center [0, 0] width 0 height 0
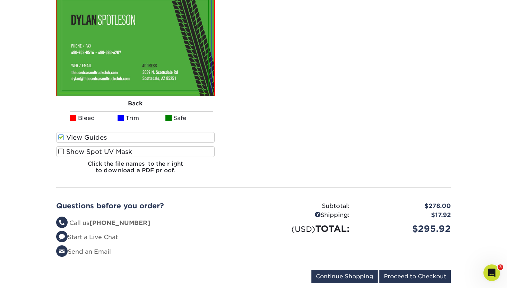
scroll to position [805, 0]
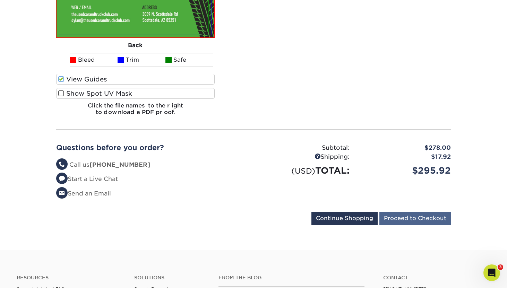
click at [418, 212] on input "Proceed to Checkout" at bounding box center [414, 218] width 71 height 13
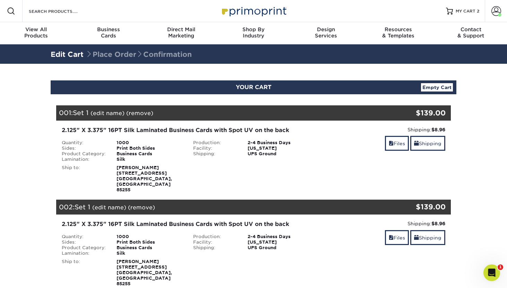
drag, startPoint x: 174, startPoint y: 181, endPoint x: 115, endPoint y: 174, distance: 59.3
click at [115, 174] on div "[PERSON_NAME] [STREET_ADDRESS]" at bounding box center [149, 179] width 77 height 28
copy strong "[STREET_ADDRESS]"
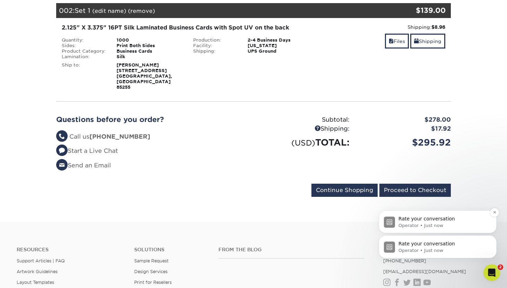
scroll to position [198, 0]
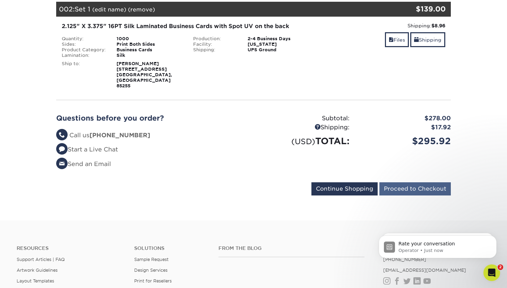
click at [433, 182] on input "Proceed to Checkout" at bounding box center [414, 188] width 71 height 13
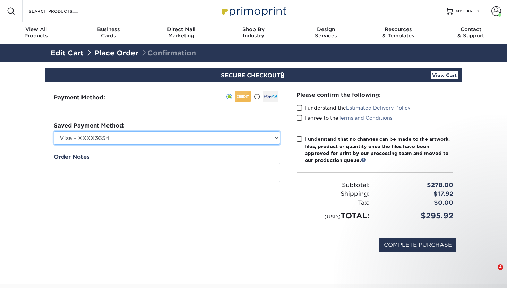
select select
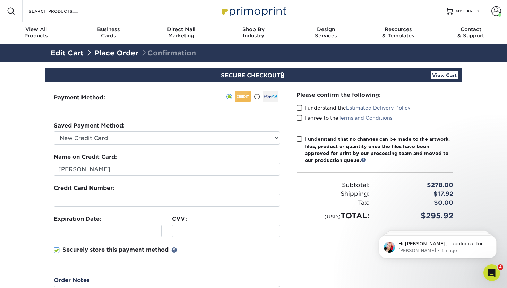
click at [257, 96] on span at bounding box center [257, 97] width 6 height 7
click at [0, 0] on input "radio" at bounding box center [0, 0] width 0 height 0
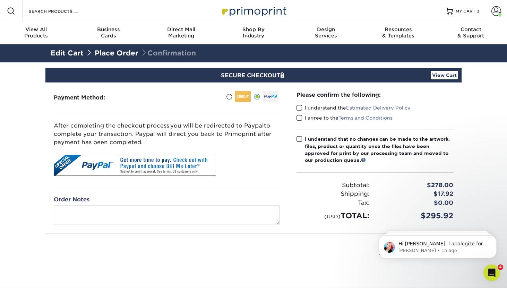
click at [219, 95] on ul at bounding box center [205, 98] width 147 height 14
click at [232, 97] on div at bounding box center [238, 95] width 25 height 9
click at [0, 0] on input "radio" at bounding box center [0, 0] width 0 height 0
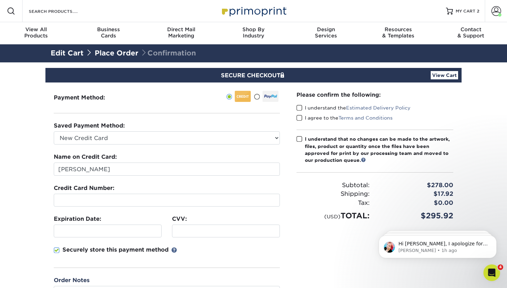
click at [227, 97] on span at bounding box center [229, 97] width 6 height 7
click at [0, 0] on input "radio" at bounding box center [0, 0] width 0 height 0
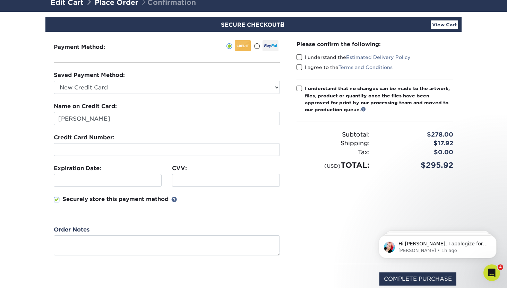
scroll to position [51, 0]
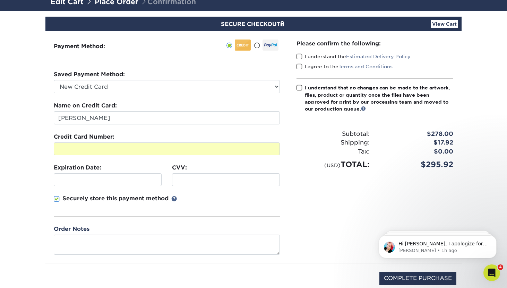
click at [107, 187] on fieldset "Name on Credit Card: [PERSON_NAME] Credit Card Number: Expiration Date: CVV:" at bounding box center [167, 163] width 226 height 123
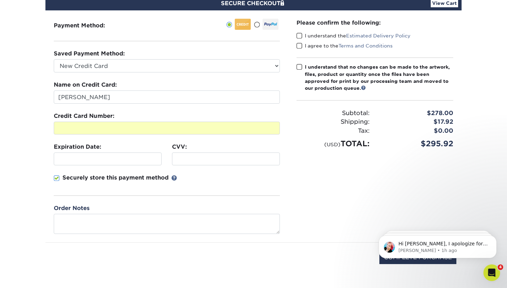
click at [159, 177] on p "Securely store this payment method" at bounding box center [115, 178] width 106 height 8
click at [0, 0] on input "Securely store this payment method" at bounding box center [0, 0] width 0 height 0
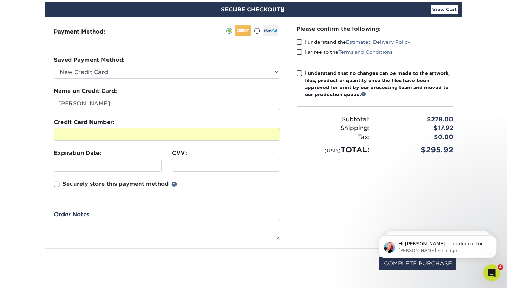
scroll to position [57, 0]
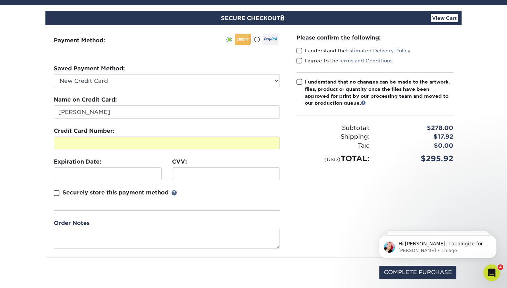
click at [324, 47] on label "I understand the Estimated Delivery Policy" at bounding box center [353, 50] width 114 height 7
click at [0, 0] on input "I understand the Estimated Delivery Policy" at bounding box center [0, 0] width 0 height 0
click at [321, 58] on label "I agree to the Terms and Conditions" at bounding box center [344, 60] width 96 height 7
click at [0, 0] on input "I agree to the Terms and Conditions" at bounding box center [0, 0] width 0 height 0
click at [321, 80] on div "I understand that no changes can be made to the artwork, files, product or quan…" at bounding box center [379, 92] width 148 height 28
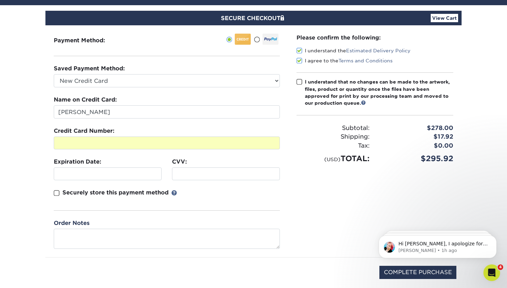
click at [0, 0] on input "I understand that no changes can be made to the artwork, files, product or quan…" at bounding box center [0, 0] width 0 height 0
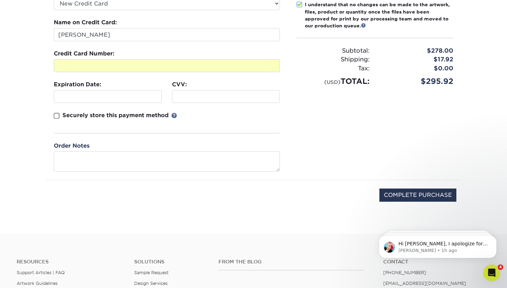
click at [394, 202] on div "COMPLETE PURCHASE" at bounding box center [253, 198] width 405 height 37
click at [394, 197] on input "COMPLETE PURCHASE" at bounding box center [417, 195] width 77 height 13
type input "PROCESSING, PLEASE WAIT..."
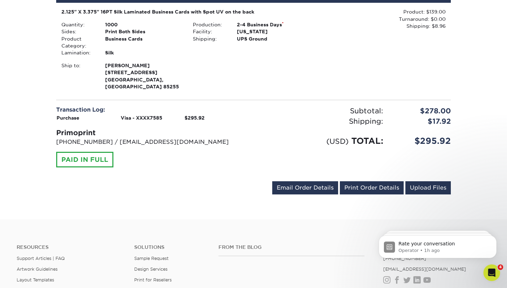
scroll to position [314, 0]
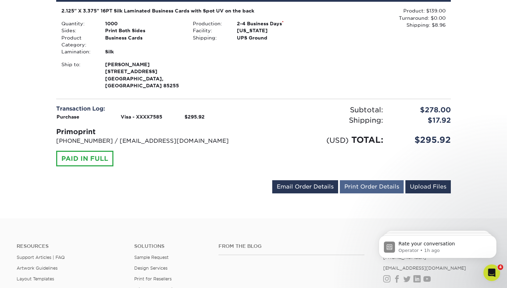
click at [377, 180] on link "Print Order Details" at bounding box center [372, 186] width 64 height 13
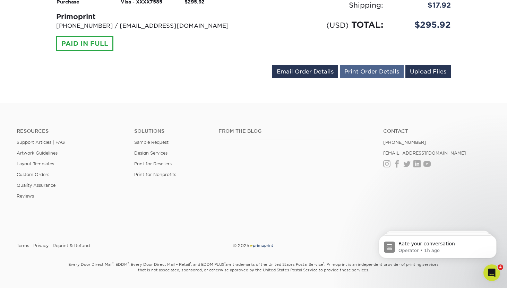
scroll to position [429, 0]
click at [382, 65] on link "Print Order Details" at bounding box center [372, 71] width 64 height 13
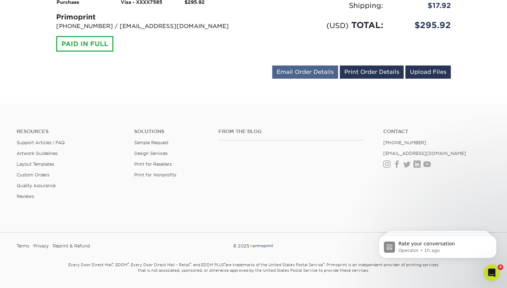
click at [292, 65] on link "Email Order Details" at bounding box center [305, 71] width 66 height 13
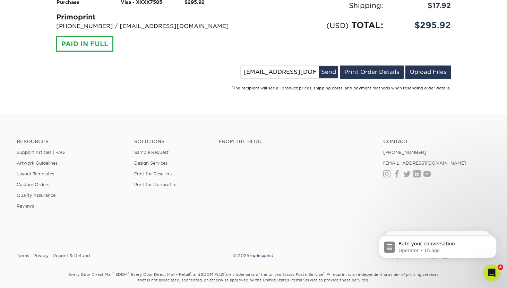
click at [311, 66] on input "[EMAIL_ADDRESS][DOMAIN_NAME]" at bounding box center [279, 72] width 78 height 12
type input "[EMAIL_ADDRESS][DOMAIN_NAME]"
click at [329, 66] on button "Send" at bounding box center [328, 72] width 19 height 12
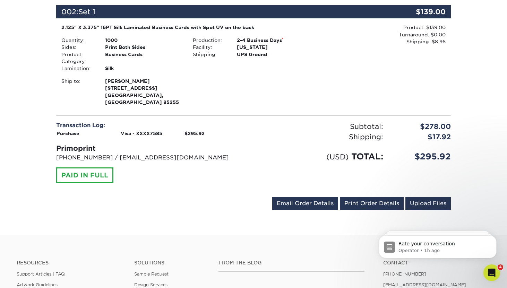
scroll to position [301, 0]
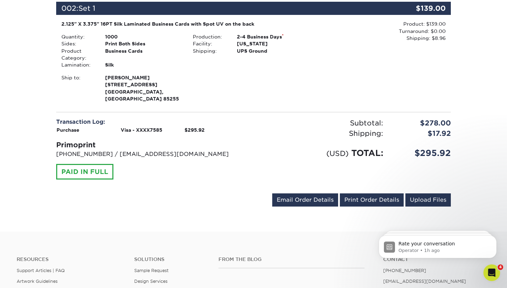
click at [387, 193] on div "[EMAIL_ADDRESS][DOMAIN_NAME] Send Email Order Details Print Order Details Uploa…" at bounding box center [361, 201] width 178 height 16
click at [382, 193] on link "Print Order Details" at bounding box center [372, 199] width 64 height 13
